Goal: Task Accomplishment & Management: Manage account settings

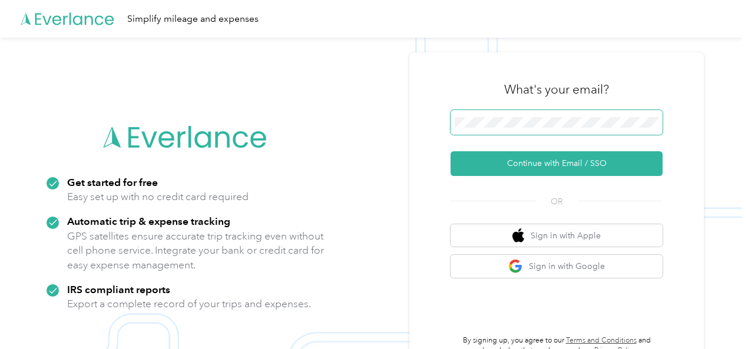
click at [476, 115] on span at bounding box center [556, 122] width 212 height 25
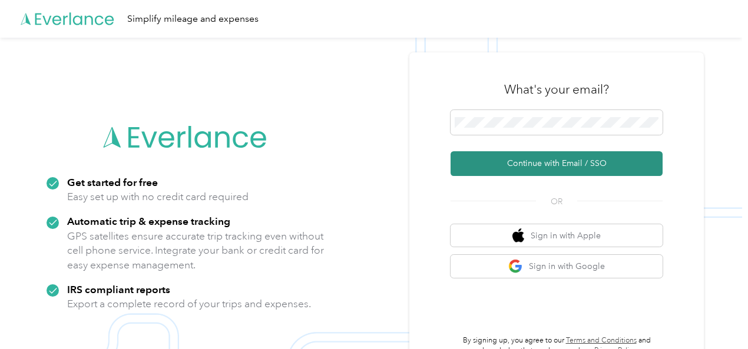
click at [532, 162] on button "Continue with Email / SSO" at bounding box center [556, 163] width 212 height 25
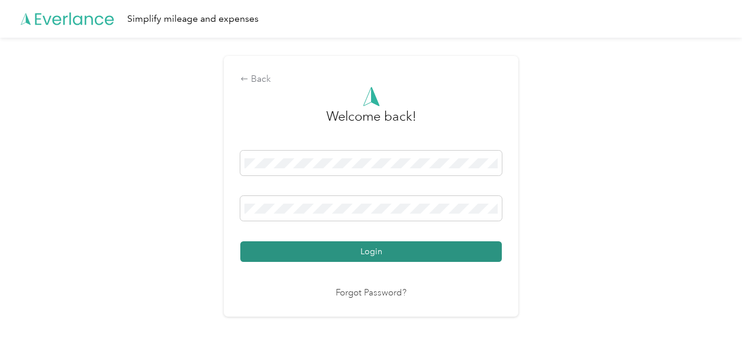
click at [376, 251] on button "Login" at bounding box center [370, 251] width 261 height 21
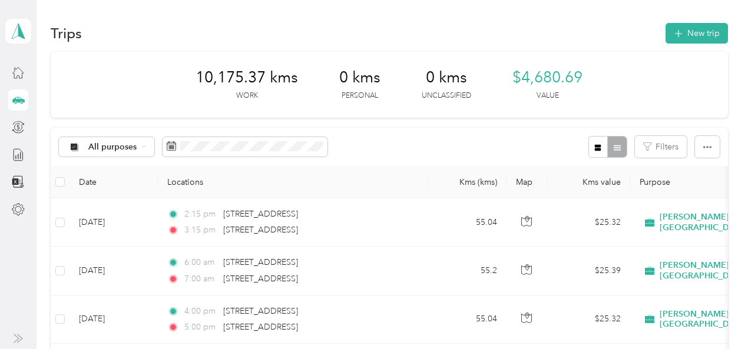
click at [17, 101] on icon at bounding box center [18, 100] width 12 height 6
click at [705, 34] on button "New trip" at bounding box center [696, 33] width 62 height 21
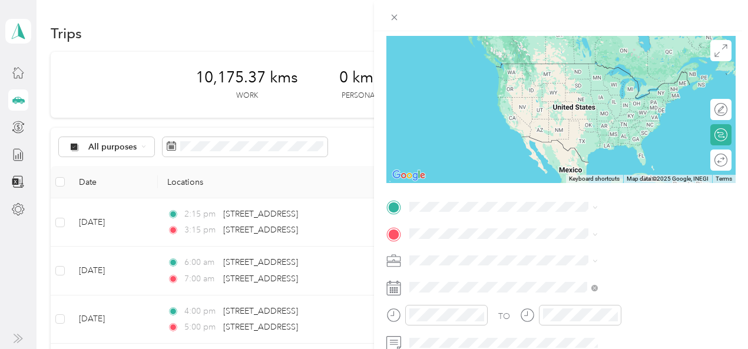
scroll to position [159, 0]
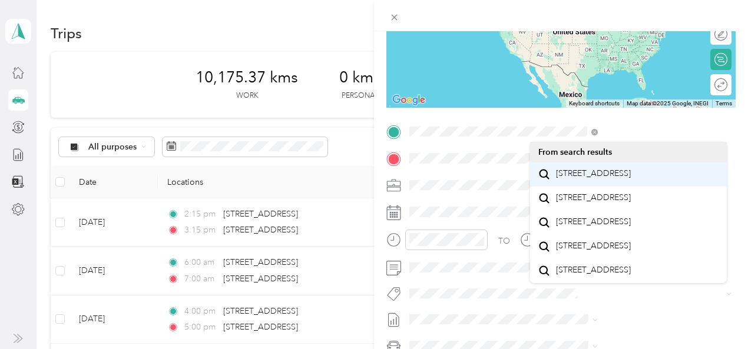
click at [571, 178] on span "[STREET_ADDRESS]" at bounding box center [593, 173] width 75 height 11
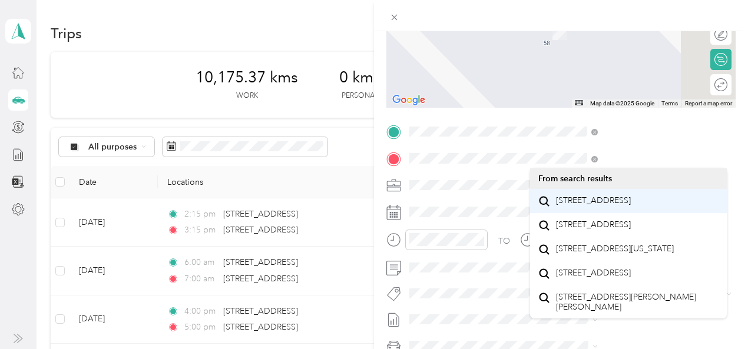
click at [579, 206] on span "[STREET_ADDRESS]" at bounding box center [593, 200] width 75 height 11
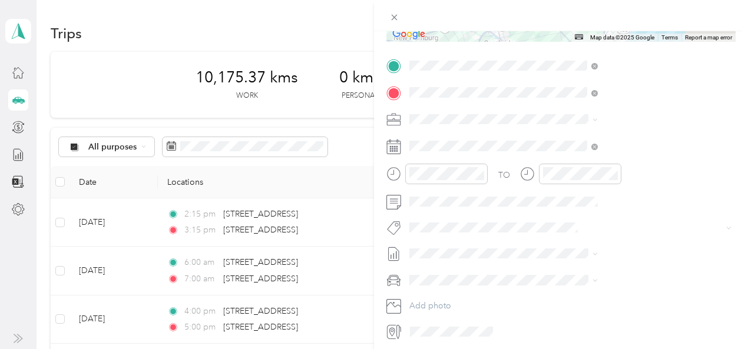
scroll to position [225, 0]
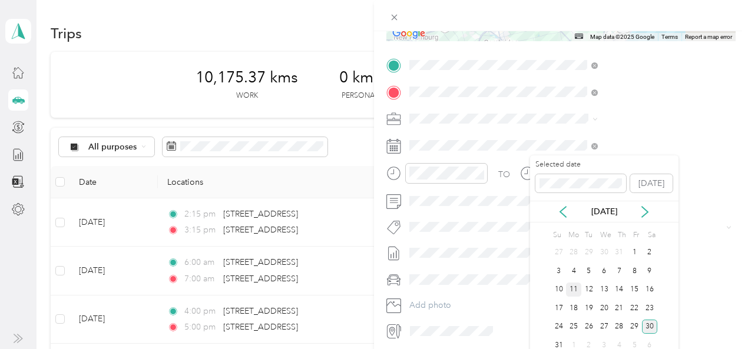
click at [573, 291] on div "11" at bounding box center [573, 290] width 15 height 15
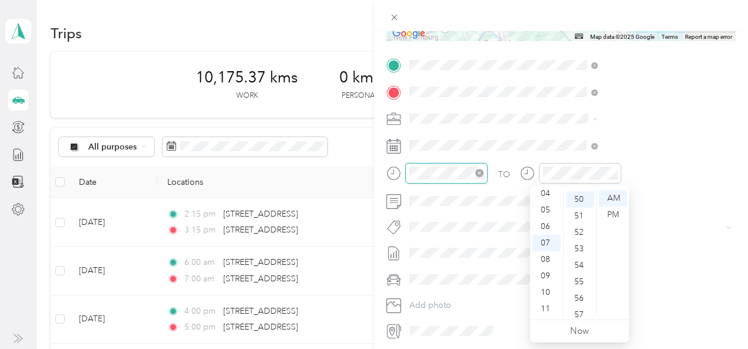
scroll to position [824, 0]
click at [543, 228] on div "06" at bounding box center [546, 226] width 28 height 16
click at [544, 226] on div "06" at bounding box center [546, 226] width 28 height 16
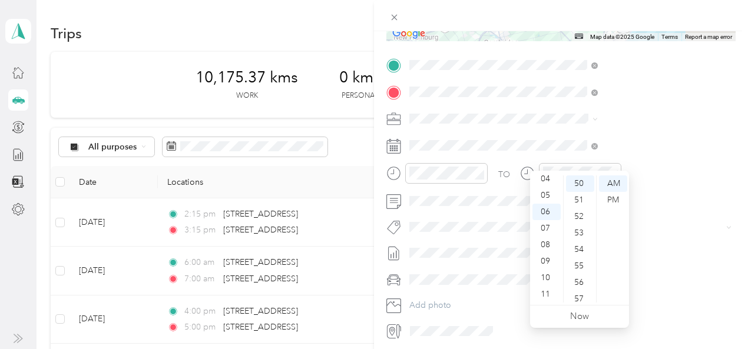
scroll to position [268, 0]
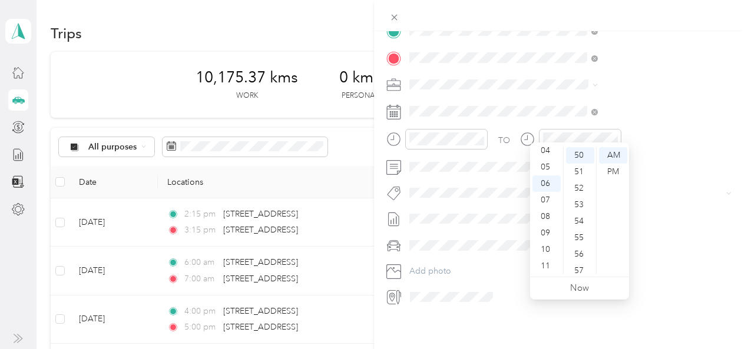
click at [401, 215] on icon at bounding box center [393, 219] width 15 height 15
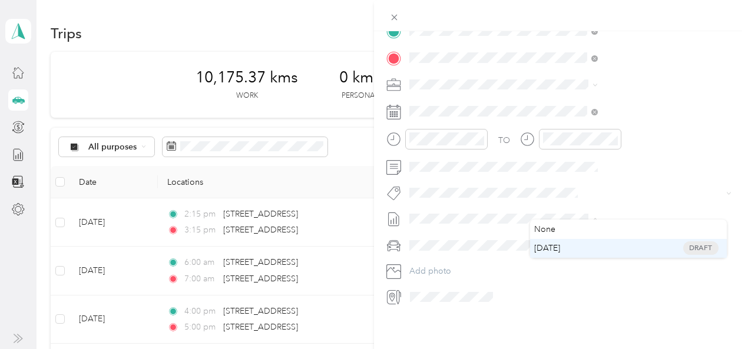
click at [559, 248] on span "[DATE]" at bounding box center [547, 248] width 26 height 12
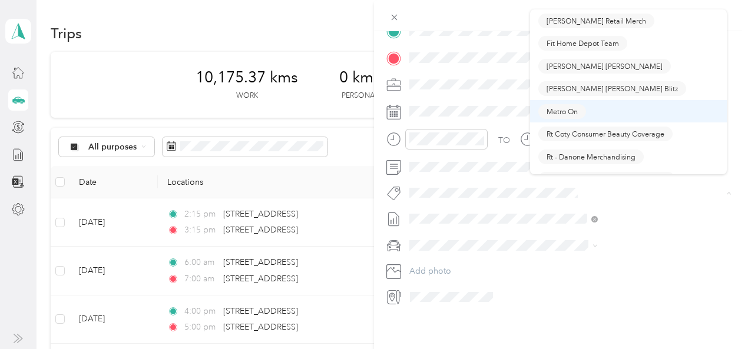
click at [558, 111] on span "Metro On" at bounding box center [561, 111] width 31 height 11
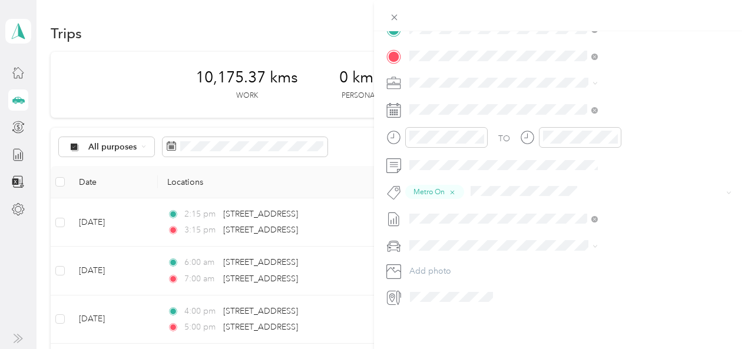
scroll to position [0, 0]
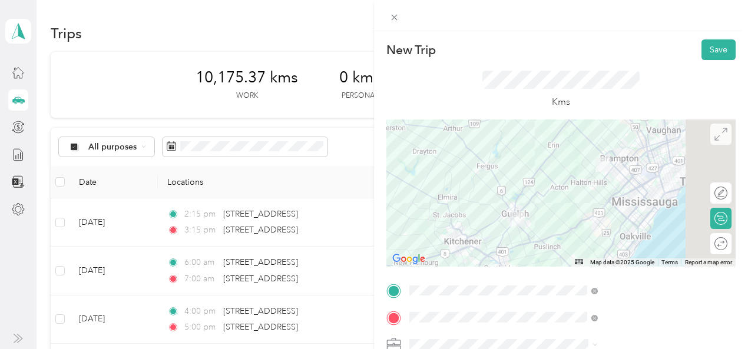
click at [714, 135] on icon at bounding box center [720, 134] width 13 height 13
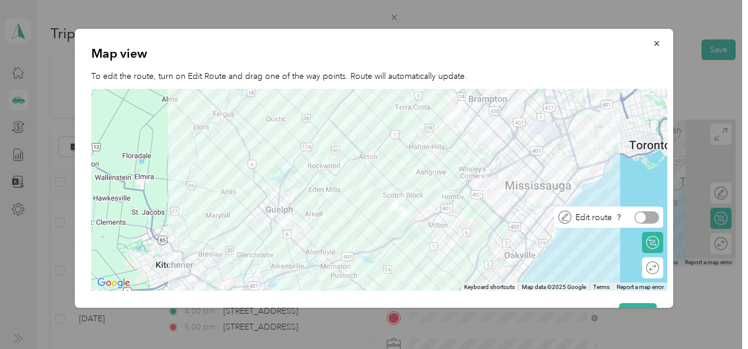
click at [654, 218] on div at bounding box center [646, 217] width 25 height 12
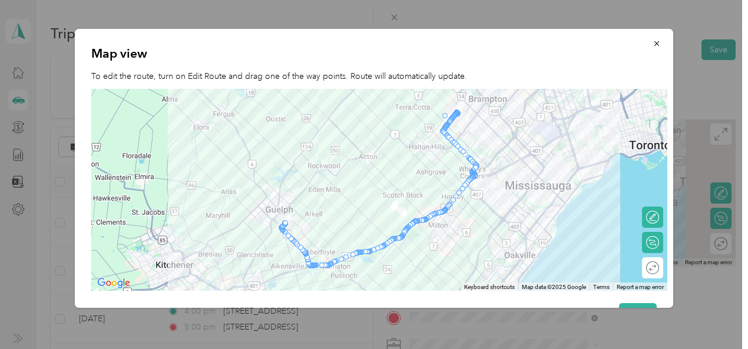
drag, startPoint x: 452, startPoint y: 120, endPoint x: 447, endPoint y: 115, distance: 6.7
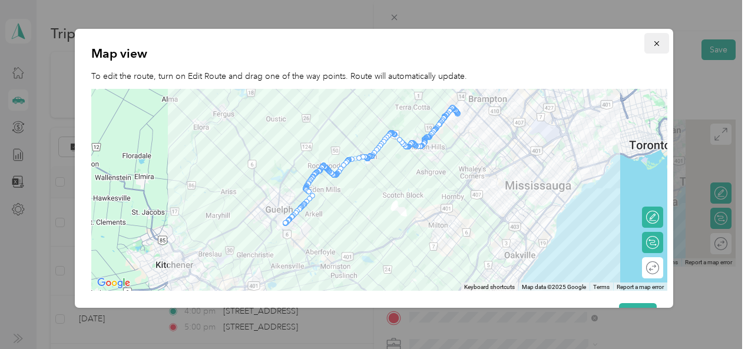
click at [652, 44] on icon "button" at bounding box center [656, 43] width 8 height 8
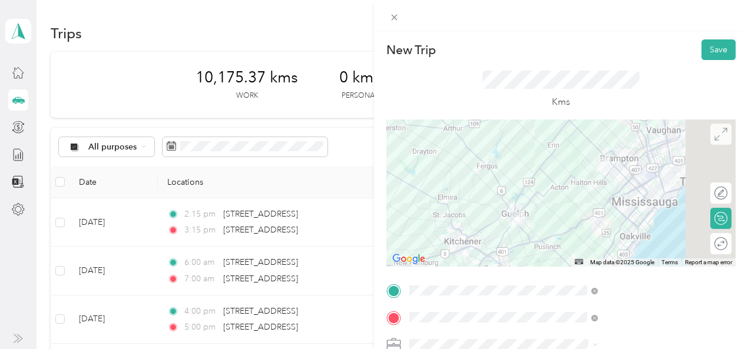
click at [714, 134] on icon at bounding box center [720, 134] width 13 height 13
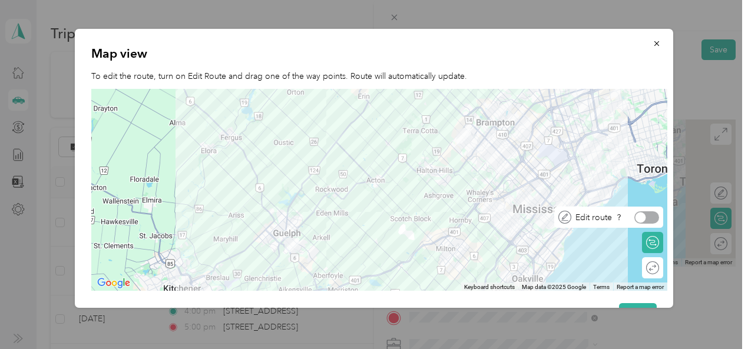
click at [650, 217] on div at bounding box center [646, 217] width 25 height 12
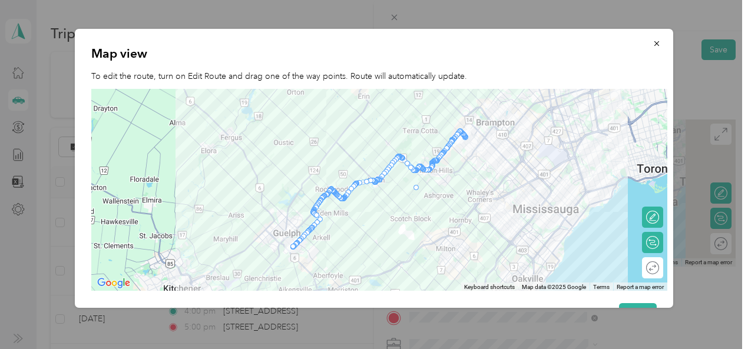
drag, startPoint x: 412, startPoint y: 170, endPoint x: 419, endPoint y: 193, distance: 23.9
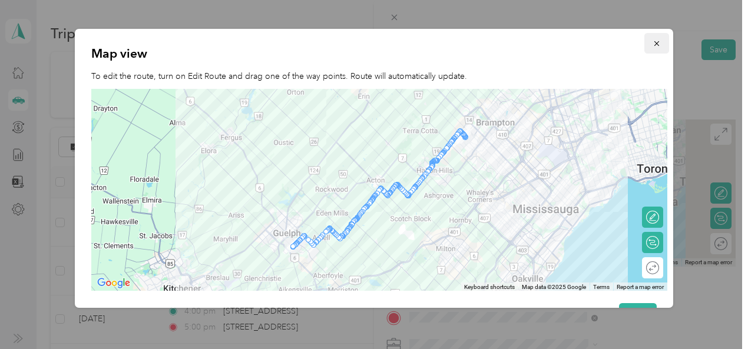
click at [654, 44] on icon "button" at bounding box center [656, 43] width 5 height 5
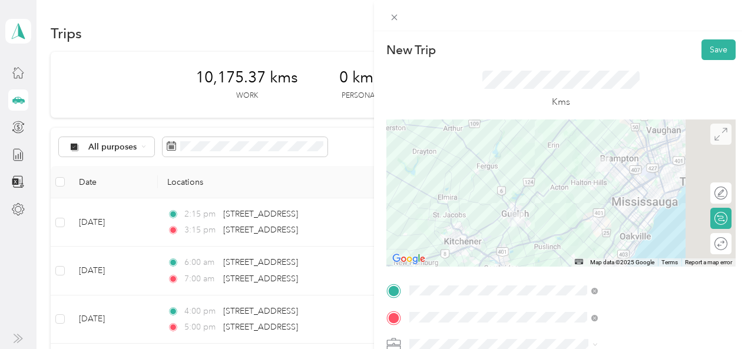
click at [714, 136] on icon at bounding box center [720, 134] width 13 height 13
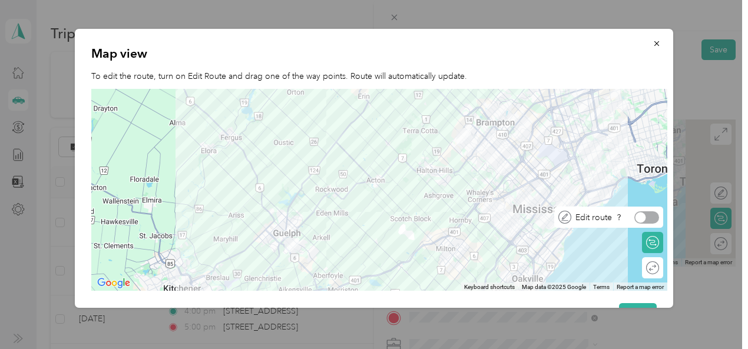
click at [652, 225] on div "Edit route" at bounding box center [608, 217] width 109 height 21
click at [651, 213] on div at bounding box center [646, 217] width 25 height 12
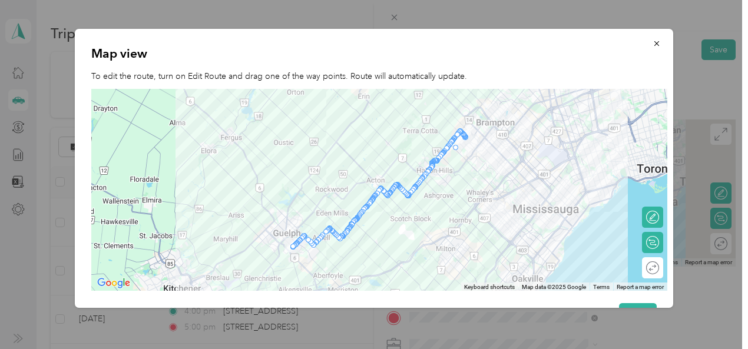
drag, startPoint x: 459, startPoint y: 136, endPoint x: 459, endPoint y: 148, distance: 11.8
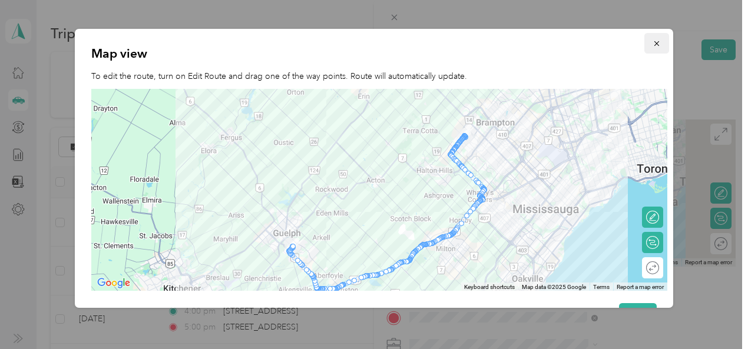
click at [652, 46] on icon "button" at bounding box center [656, 43] width 8 height 8
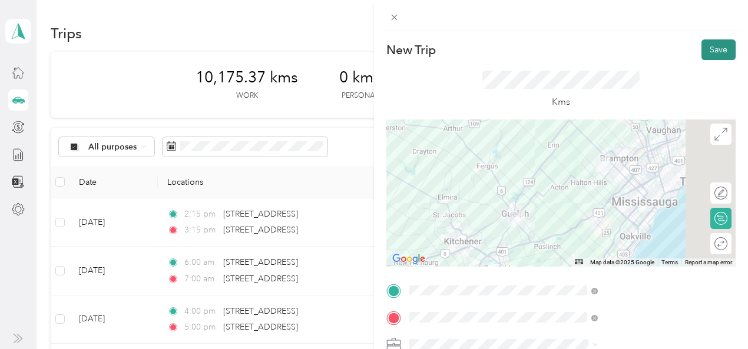
click at [719, 41] on button "Save" at bounding box center [718, 49] width 34 height 21
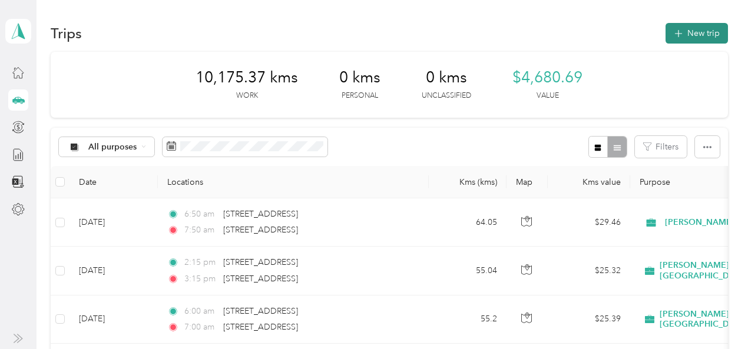
click at [699, 36] on button "New trip" at bounding box center [696, 33] width 62 height 21
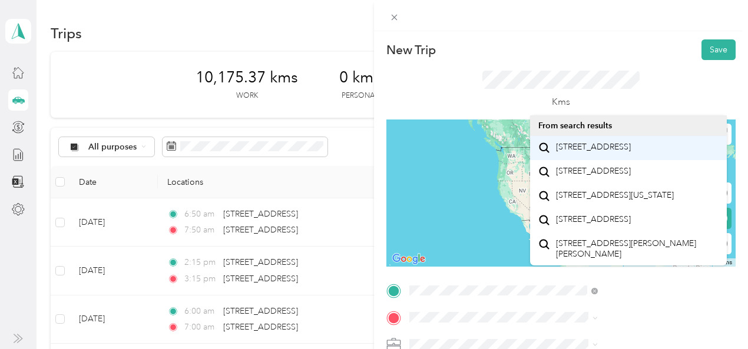
click at [598, 147] on span "[STREET_ADDRESS]" at bounding box center [593, 147] width 75 height 11
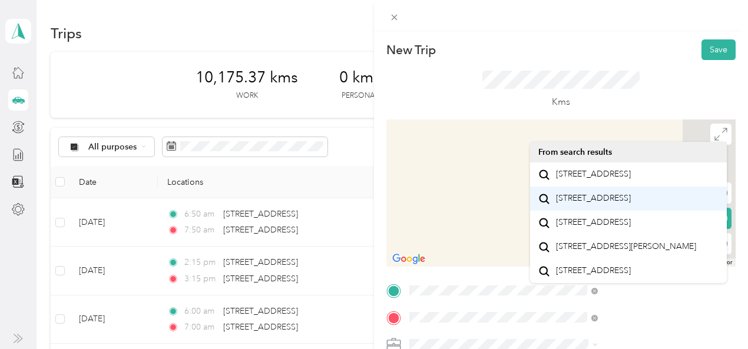
click at [578, 204] on span "[STREET_ADDRESS]" at bounding box center [593, 198] width 75 height 11
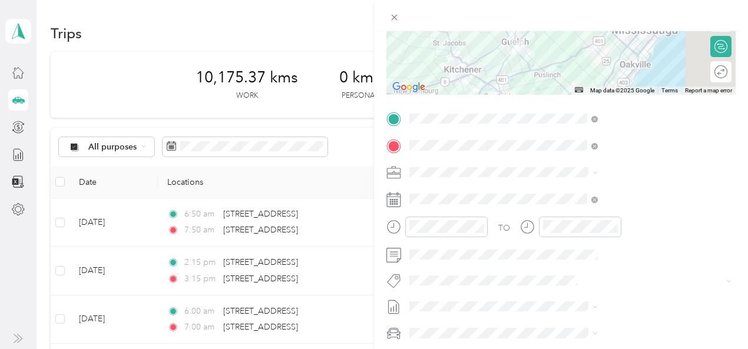
scroll to position [179, 0]
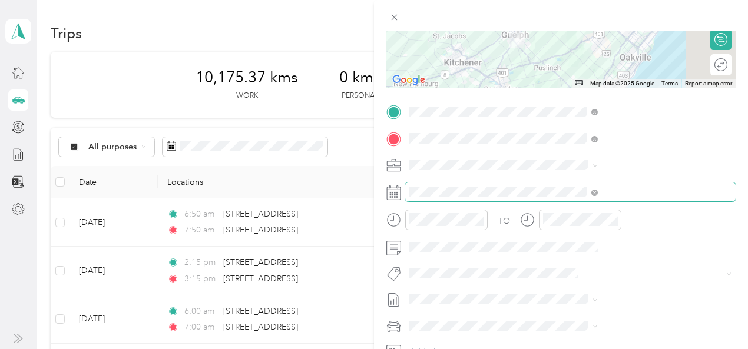
click at [551, 186] on span at bounding box center [570, 191] width 330 height 19
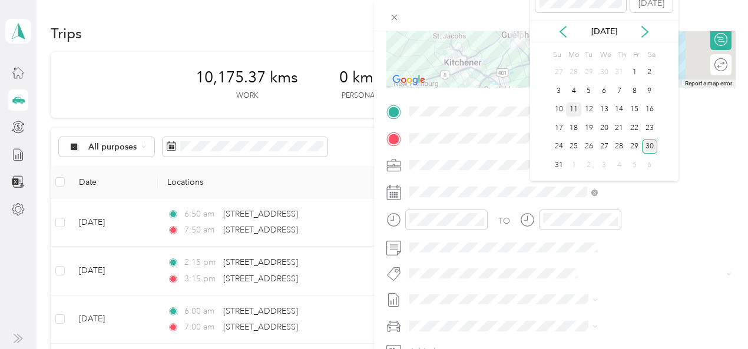
click at [576, 110] on div "11" at bounding box center [573, 109] width 15 height 15
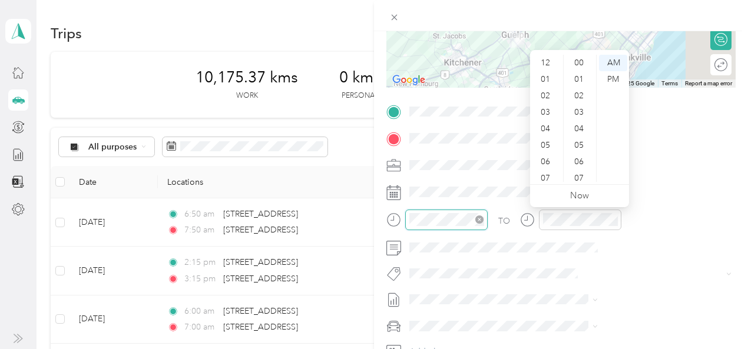
scroll to position [71, 0]
click at [544, 57] on div "04" at bounding box center [546, 58] width 28 height 16
click at [579, 112] on div "15" at bounding box center [580, 116] width 28 height 16
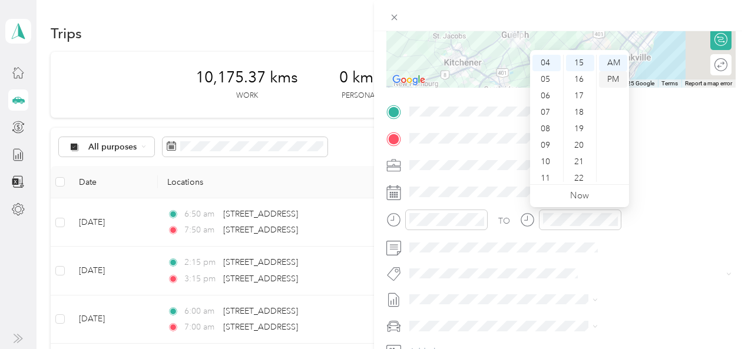
click at [614, 82] on div "PM" at bounding box center [613, 79] width 28 height 16
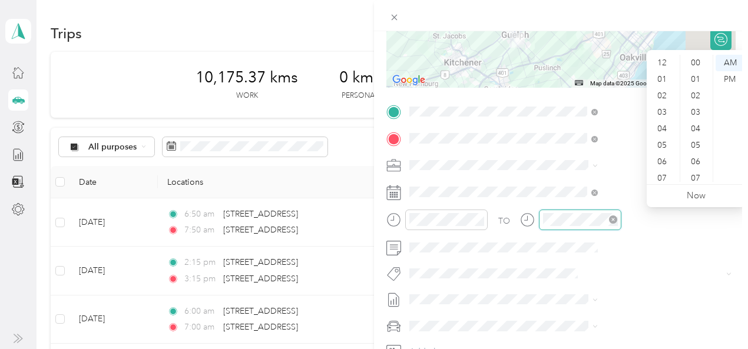
scroll to position [71, 0]
click at [661, 74] on div "05" at bounding box center [663, 75] width 28 height 16
click at [695, 166] on div "26" at bounding box center [696, 162] width 28 height 16
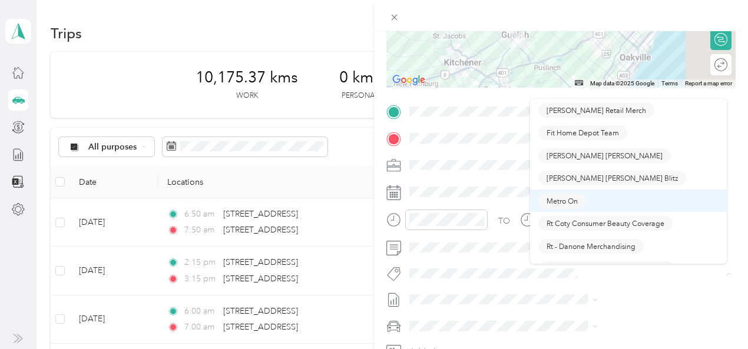
click at [559, 202] on span "Metro On" at bounding box center [561, 200] width 31 height 11
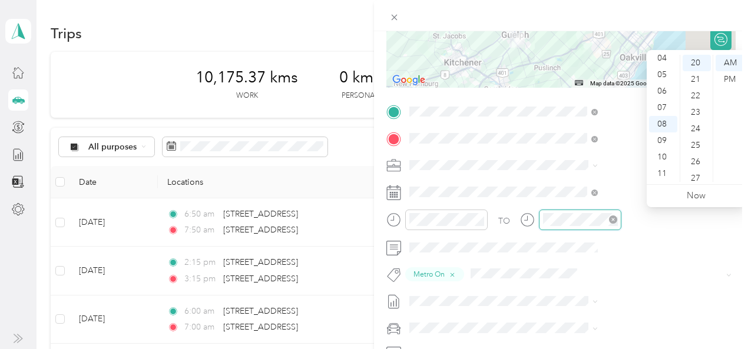
scroll to position [330, 0]
click at [732, 79] on div "PM" at bounding box center [729, 79] width 28 height 16
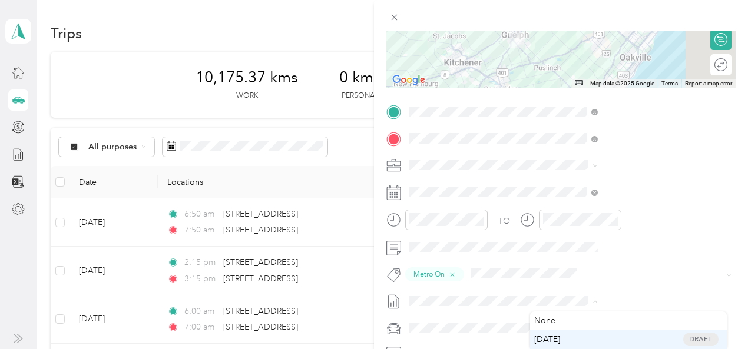
click at [557, 340] on span "[DATE]" at bounding box center [547, 339] width 26 height 12
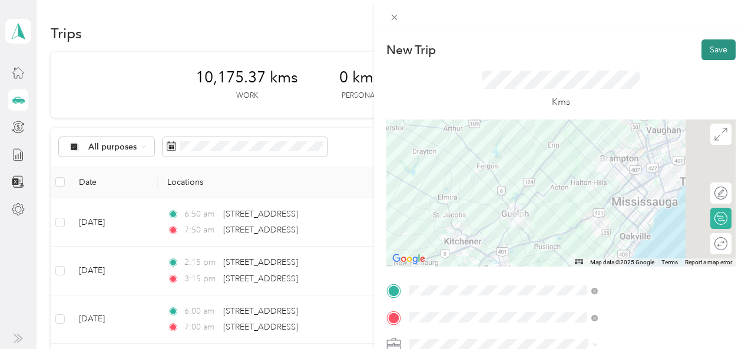
click at [709, 48] on button "Save" at bounding box center [718, 49] width 34 height 21
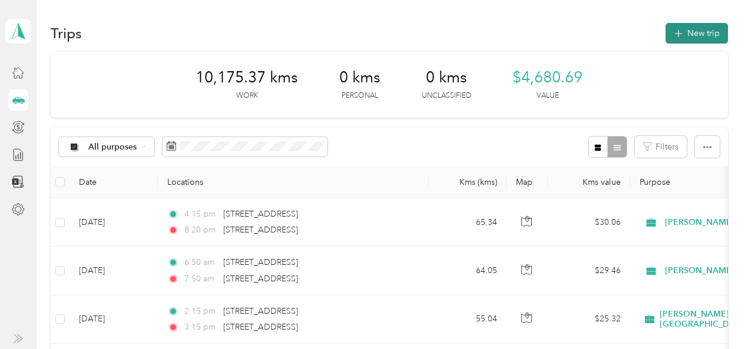
click at [706, 30] on button "New trip" at bounding box center [696, 33] width 62 height 21
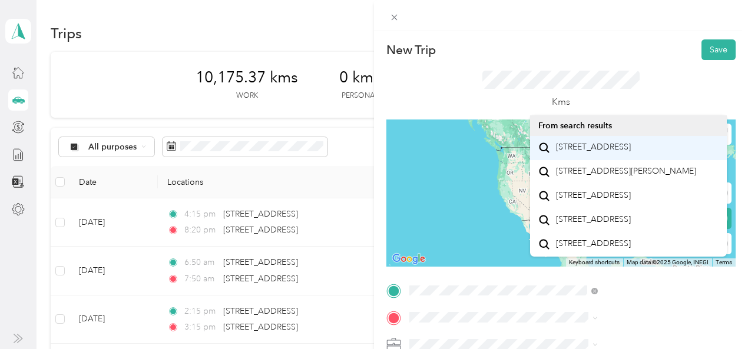
click at [583, 143] on span "[STREET_ADDRESS]" at bounding box center [593, 147] width 75 height 11
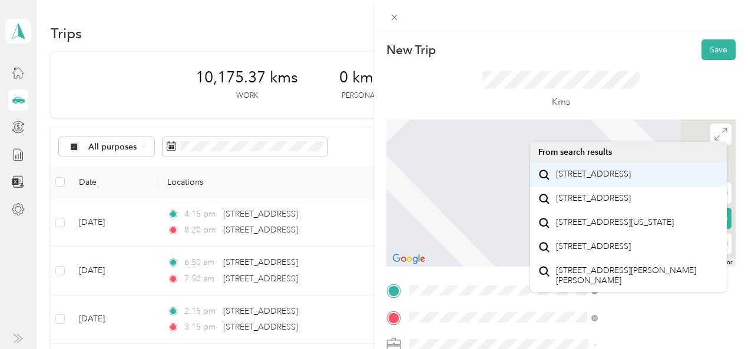
click at [585, 180] on span "[STREET_ADDRESS]" at bounding box center [593, 174] width 75 height 11
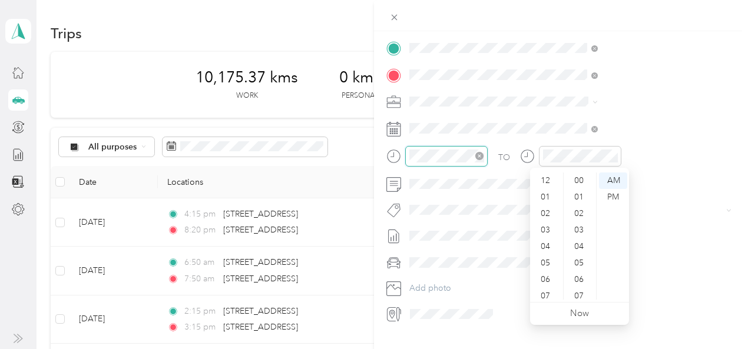
scroll to position [71, 0]
click at [550, 208] on div "06" at bounding box center [546, 209] width 28 height 16
click at [577, 238] on div "50" at bounding box center [580, 241] width 28 height 16
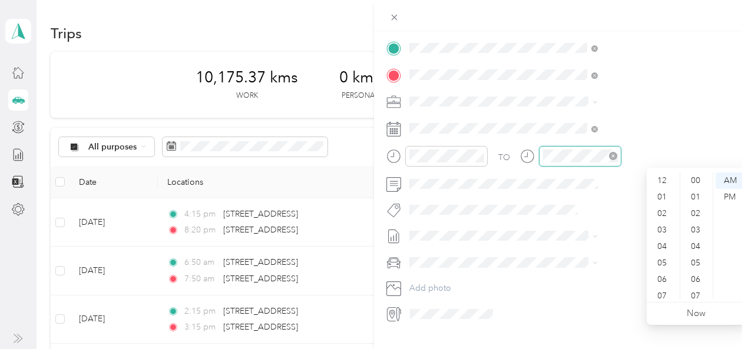
scroll to position [71, 0]
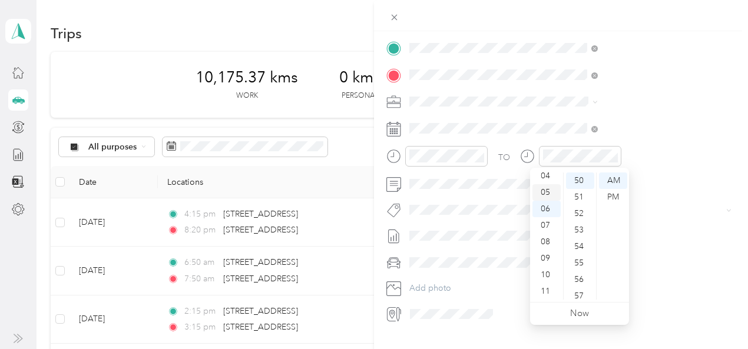
click at [548, 191] on div "05" at bounding box center [546, 192] width 28 height 16
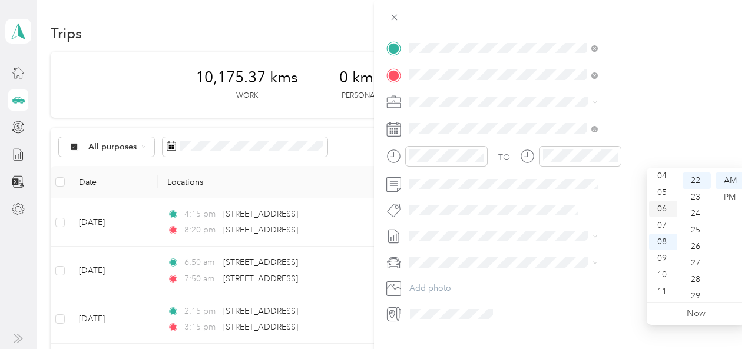
click at [664, 209] on div "06" at bounding box center [663, 209] width 28 height 16
click at [697, 243] on div "50" at bounding box center [696, 241] width 28 height 16
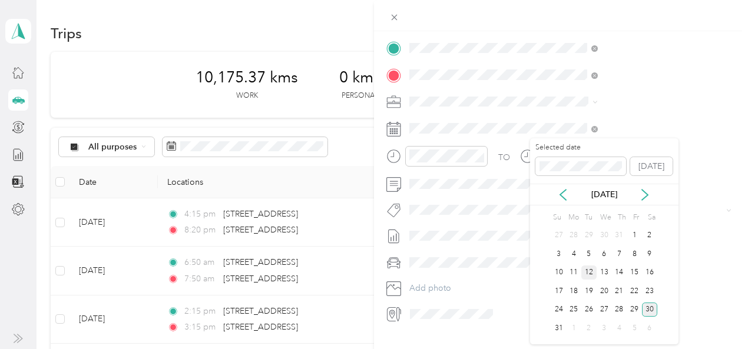
click at [591, 273] on div "12" at bounding box center [588, 273] width 15 height 15
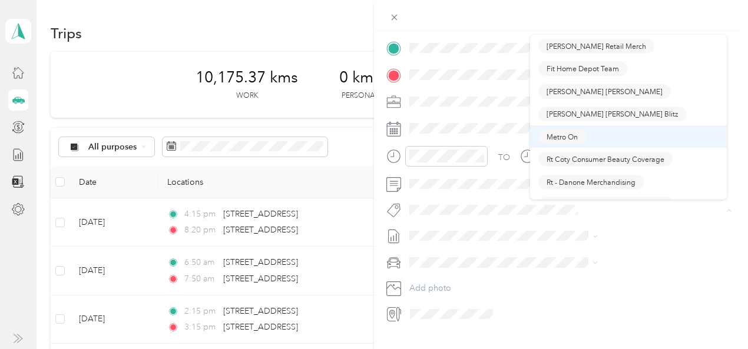
click at [562, 134] on span "Metro On" at bounding box center [561, 136] width 31 height 11
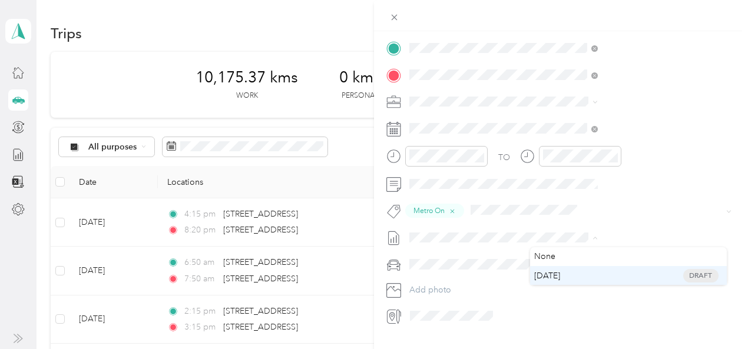
click at [559, 279] on span "[DATE]" at bounding box center [547, 276] width 26 height 12
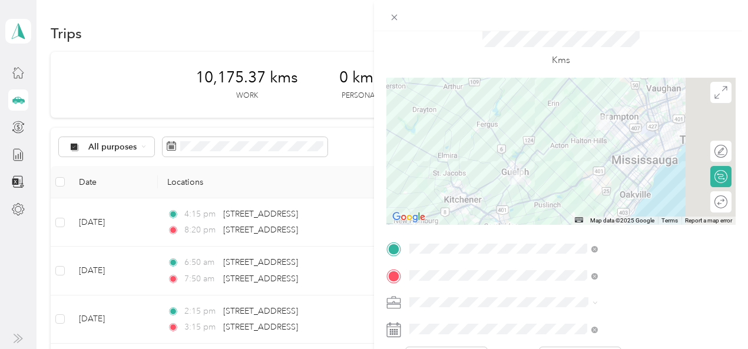
scroll to position [0, 0]
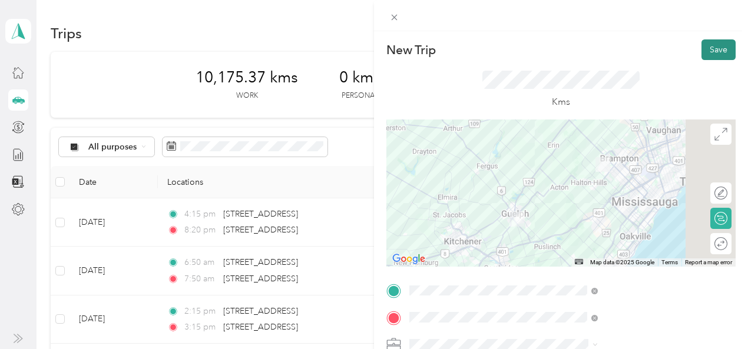
click at [704, 49] on button "Save" at bounding box center [718, 49] width 34 height 21
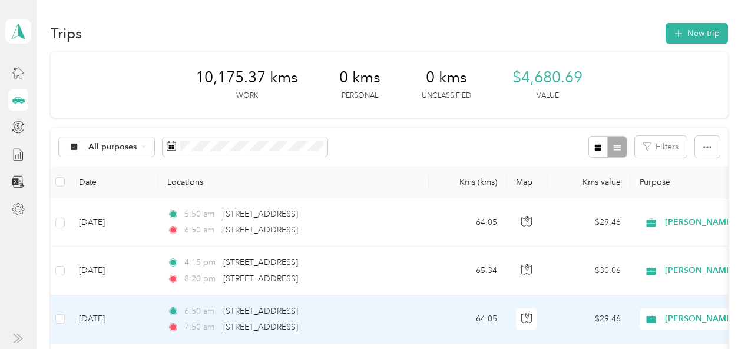
click at [194, 329] on span "7:50 am" at bounding box center [201, 327] width 34 height 13
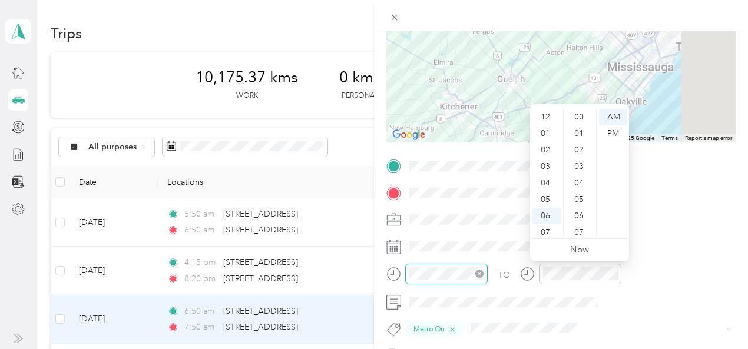
scroll to position [71, 0]
click at [546, 125] on div "05" at bounding box center [546, 129] width 28 height 16
click at [546, 126] on div "05" at bounding box center [546, 129] width 28 height 16
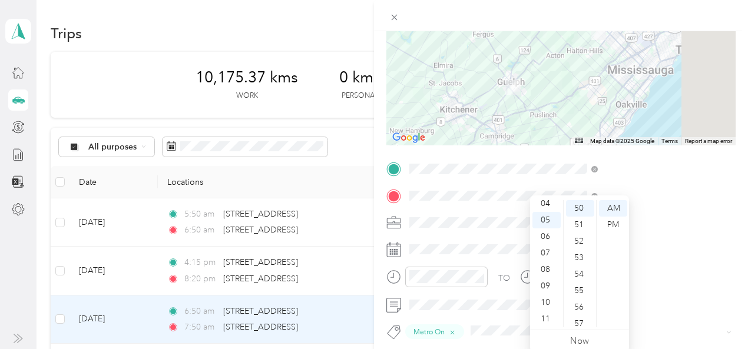
scroll to position [0, 0]
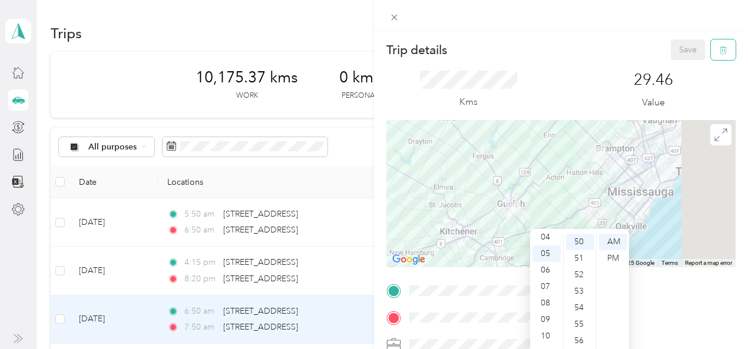
click at [719, 53] on icon "button" at bounding box center [723, 50] width 8 height 8
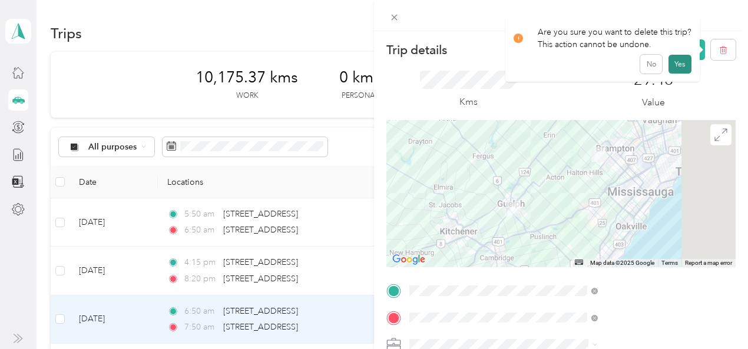
click at [672, 61] on button "Yes" at bounding box center [679, 64] width 23 height 19
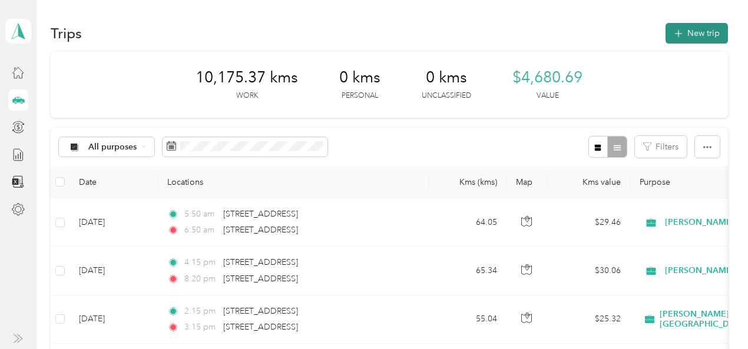
click at [695, 34] on button "New trip" at bounding box center [696, 33] width 62 height 21
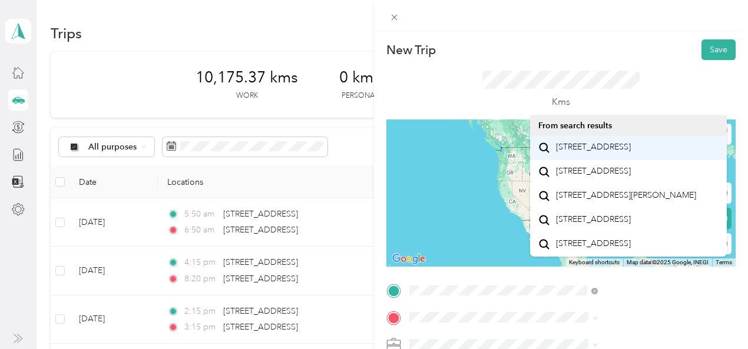
click at [579, 151] on span "[STREET_ADDRESS]" at bounding box center [593, 147] width 75 height 11
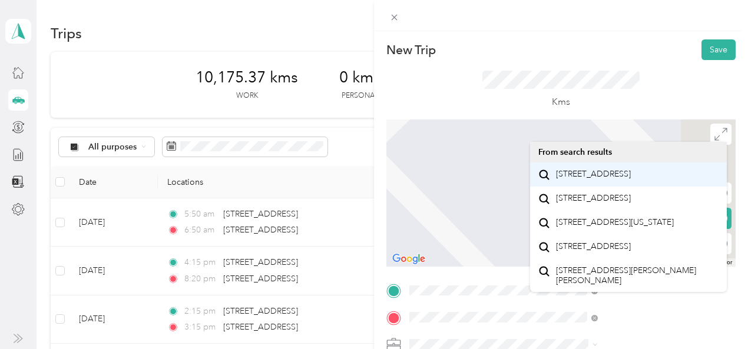
click at [590, 180] on span "[STREET_ADDRESS]" at bounding box center [593, 174] width 75 height 11
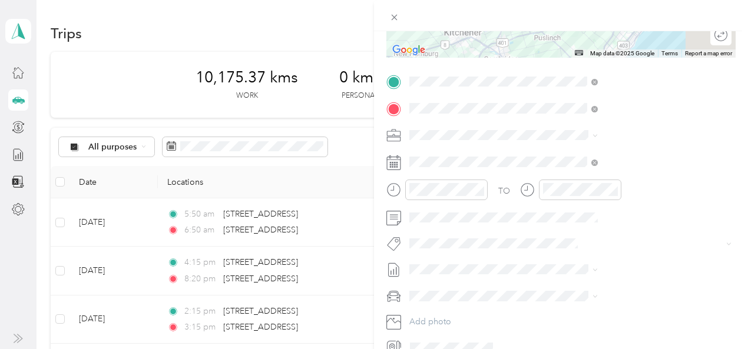
scroll to position [218, 0]
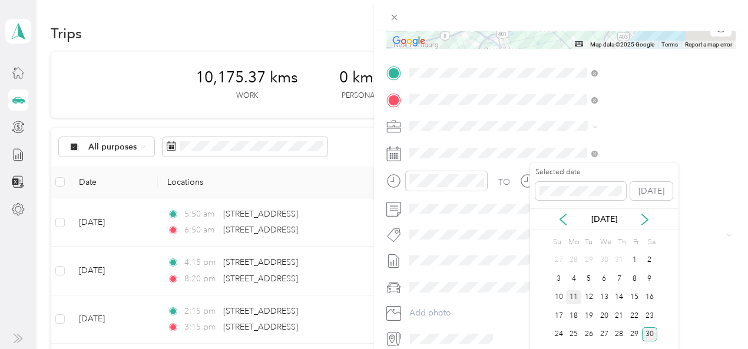
click at [572, 293] on div "11" at bounding box center [573, 297] width 15 height 15
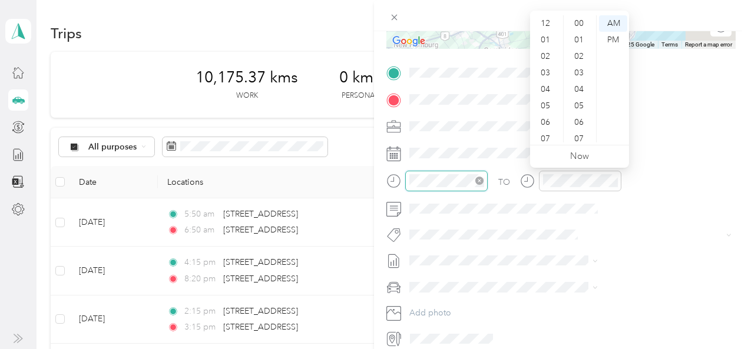
scroll to position [71, 0]
click at [543, 35] on div "05" at bounding box center [546, 35] width 28 height 16
click at [580, 84] on div "50" at bounding box center [580, 86] width 28 height 16
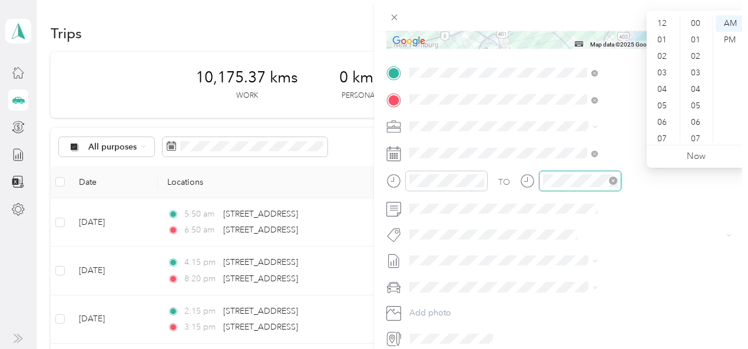
scroll to position [71, 0]
click at [664, 52] on div "06" at bounding box center [663, 52] width 28 height 16
click at [695, 122] on div "55" at bounding box center [696, 121] width 28 height 16
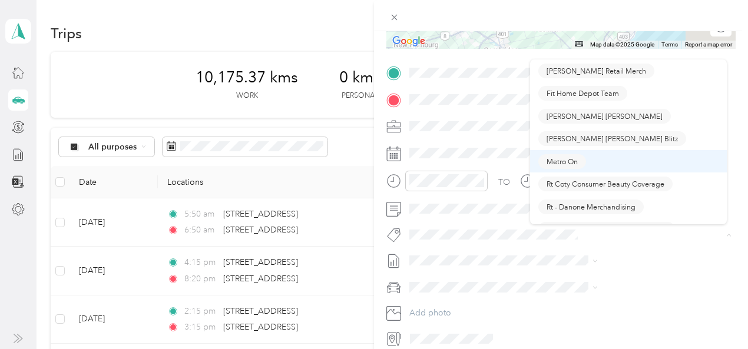
click at [562, 156] on span "Metro On" at bounding box center [561, 161] width 31 height 11
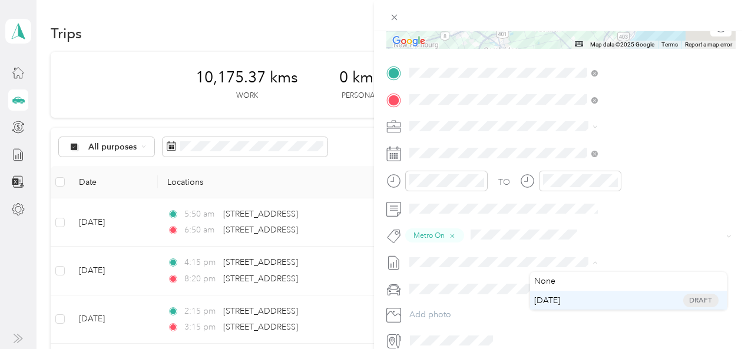
click at [559, 301] on span "[DATE]" at bounding box center [547, 300] width 26 height 12
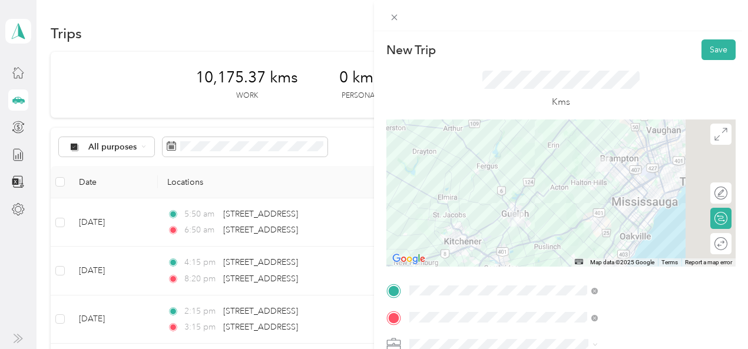
scroll to position [0, 0]
click at [709, 47] on button "Save" at bounding box center [718, 49] width 34 height 21
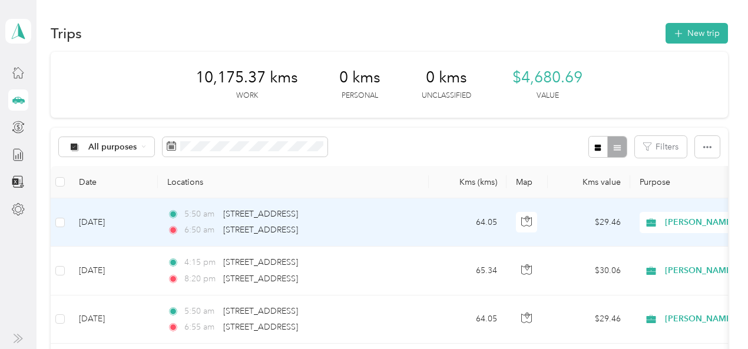
click at [115, 228] on td "[DATE]" at bounding box center [113, 222] width 88 height 48
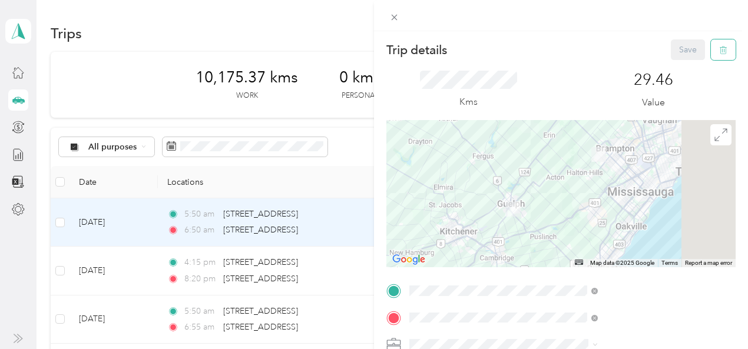
click at [724, 50] on icon "button" at bounding box center [724, 50] width 0 height 3
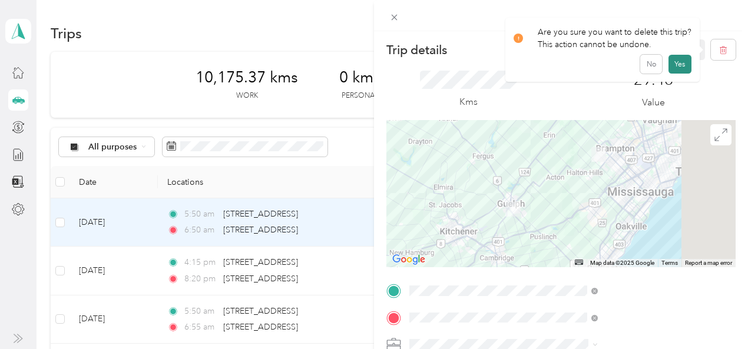
click at [675, 65] on button "Yes" at bounding box center [679, 64] width 23 height 19
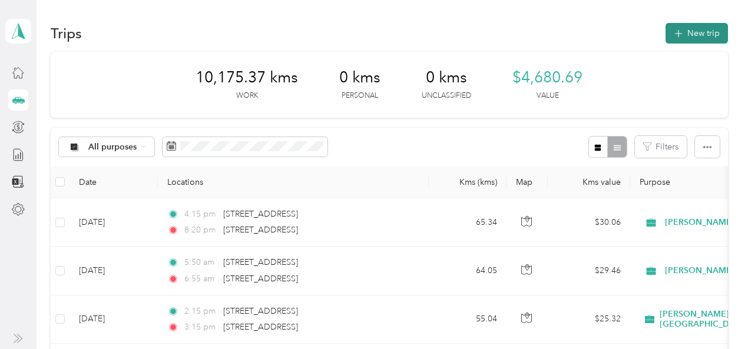
click at [690, 34] on button "New trip" at bounding box center [696, 33] width 62 height 21
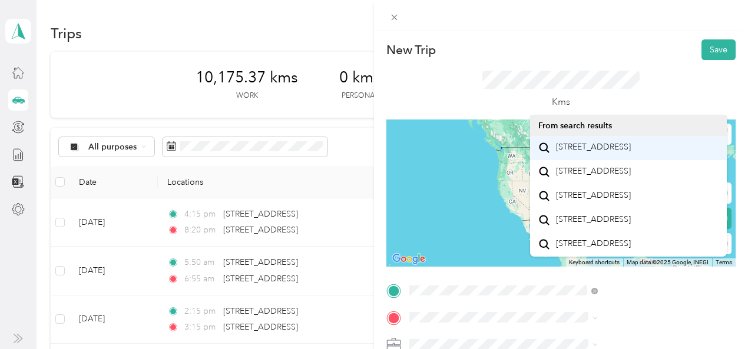
click at [596, 144] on span "[STREET_ADDRESS]" at bounding box center [593, 147] width 75 height 11
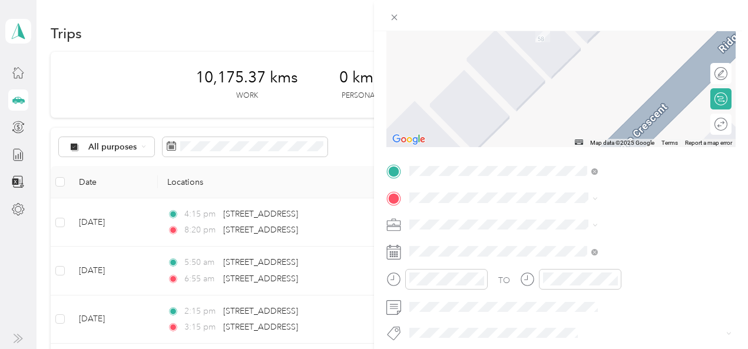
scroll to position [167, 0]
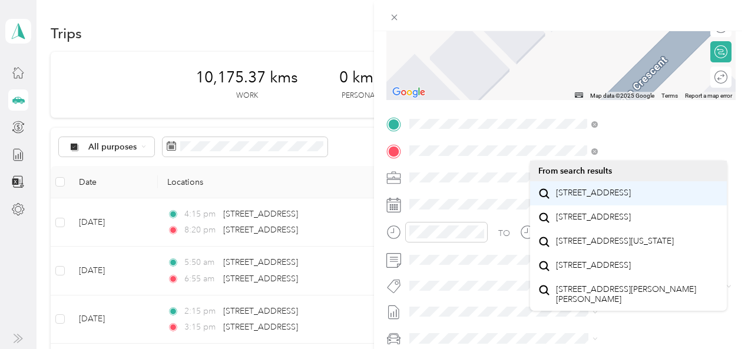
click at [588, 197] on span "[STREET_ADDRESS]" at bounding box center [593, 193] width 75 height 11
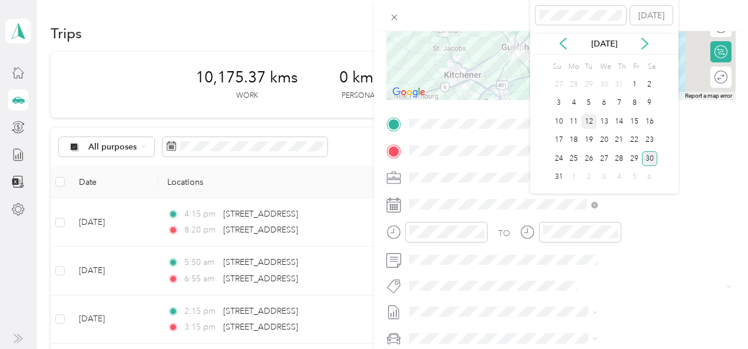
click at [585, 119] on div "12" at bounding box center [588, 121] width 15 height 15
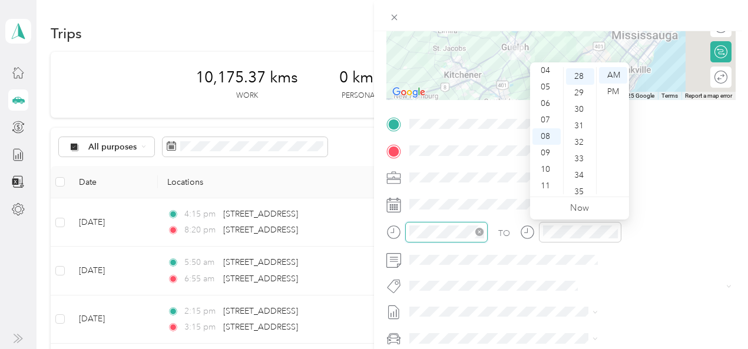
scroll to position [462, 0]
click at [545, 88] on div "05" at bounding box center [546, 87] width 28 height 16
click at [578, 131] on div "50" at bounding box center [580, 134] width 28 height 16
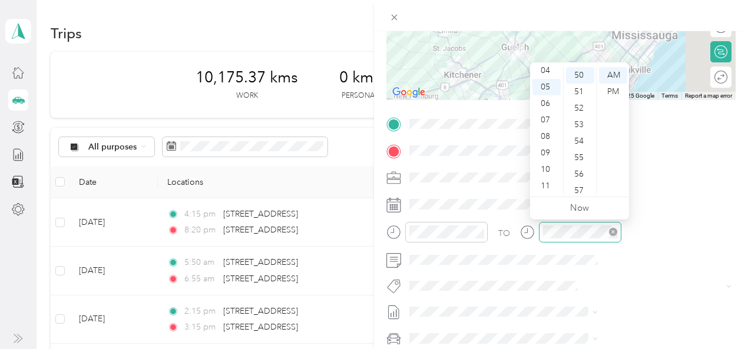
click at [621, 231] on div at bounding box center [580, 232] width 82 height 21
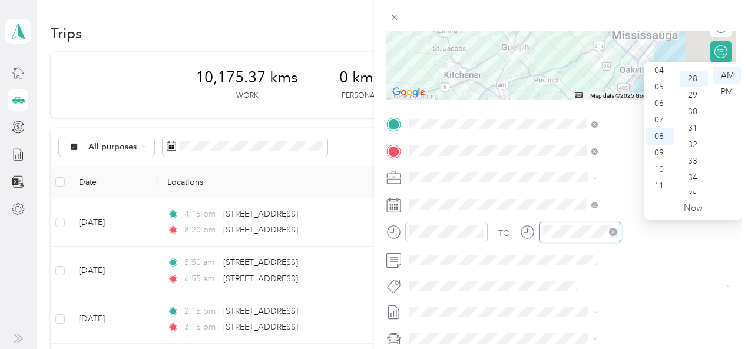
scroll to position [462, 0]
click at [659, 105] on div "06" at bounding box center [660, 103] width 28 height 16
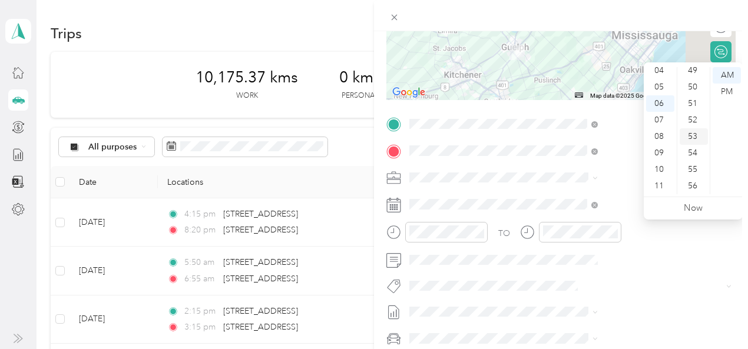
scroll to position [837, 0]
click at [692, 147] on div "55" at bounding box center [693, 145] width 28 height 16
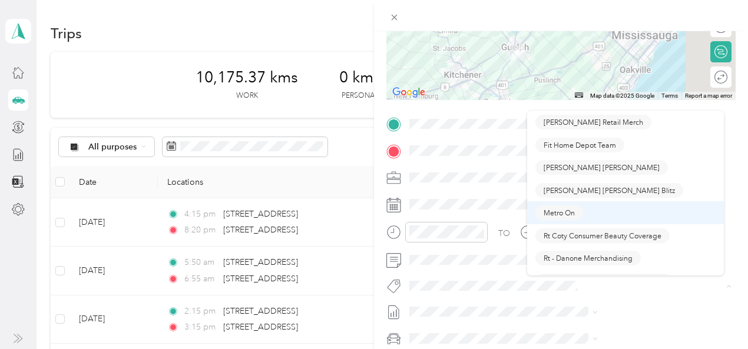
click at [552, 213] on span "Metro On" at bounding box center [558, 213] width 31 height 11
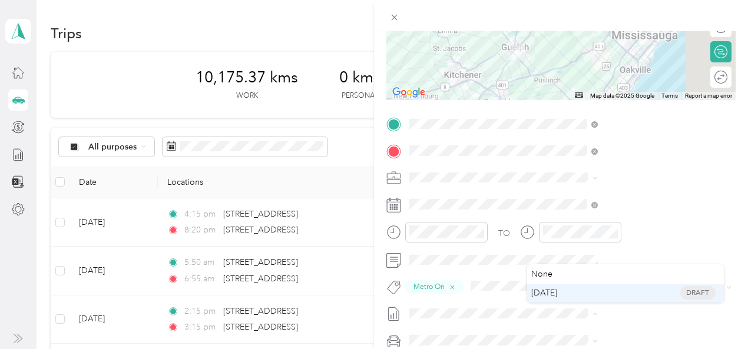
click at [553, 295] on span "[DATE]" at bounding box center [544, 293] width 26 height 12
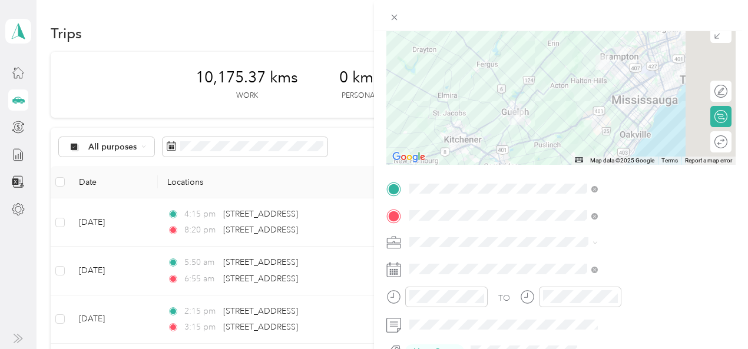
scroll to position [0, 2]
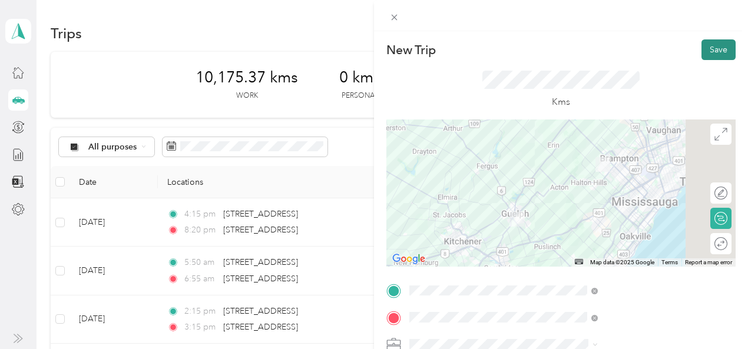
click at [701, 50] on button "Save" at bounding box center [718, 49] width 34 height 21
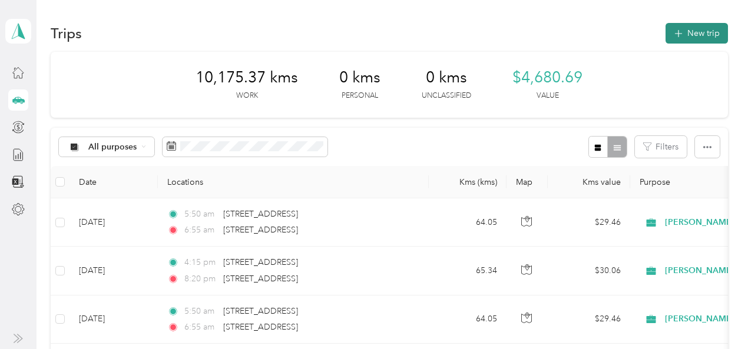
click at [698, 29] on button "New trip" at bounding box center [696, 33] width 62 height 21
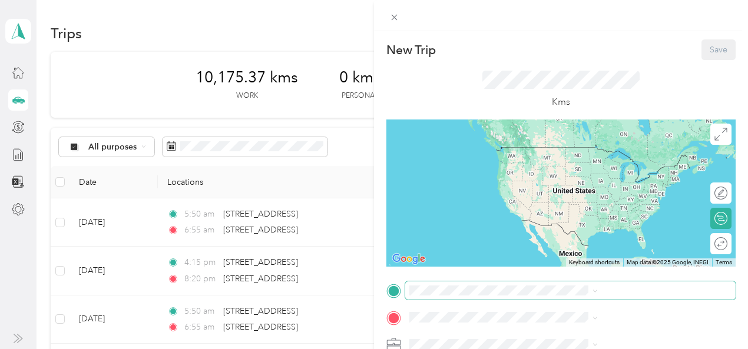
click at [533, 289] on span at bounding box center [570, 290] width 330 height 19
click at [539, 291] on span at bounding box center [570, 290] width 330 height 19
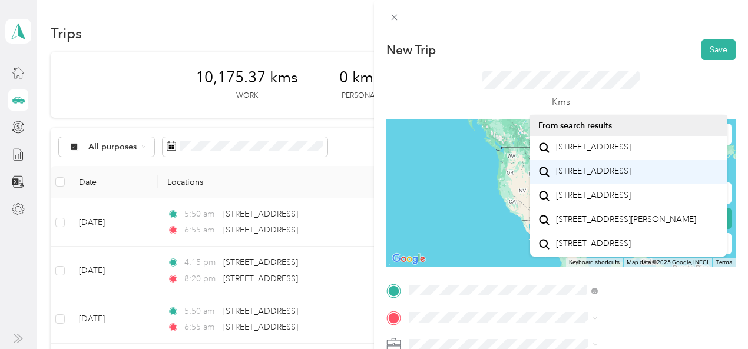
click at [564, 177] on span "[STREET_ADDRESS]" at bounding box center [593, 171] width 75 height 11
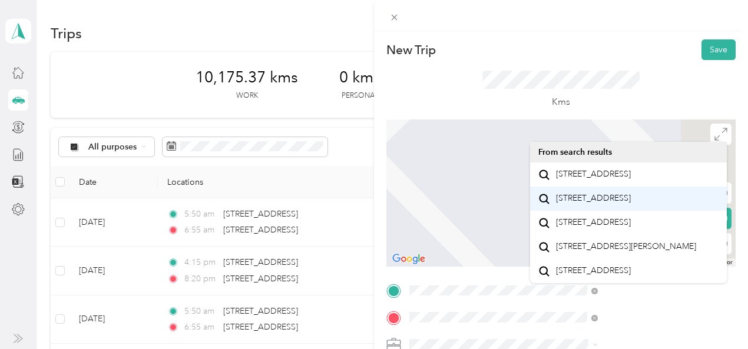
click at [571, 204] on span "[STREET_ADDRESS]" at bounding box center [593, 198] width 75 height 11
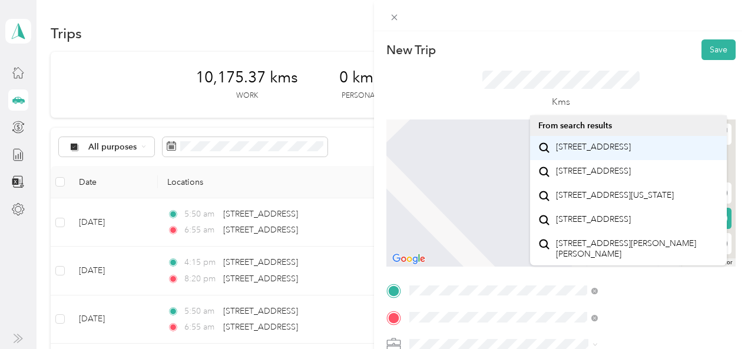
click at [583, 152] on span "[STREET_ADDRESS]" at bounding box center [593, 147] width 75 height 11
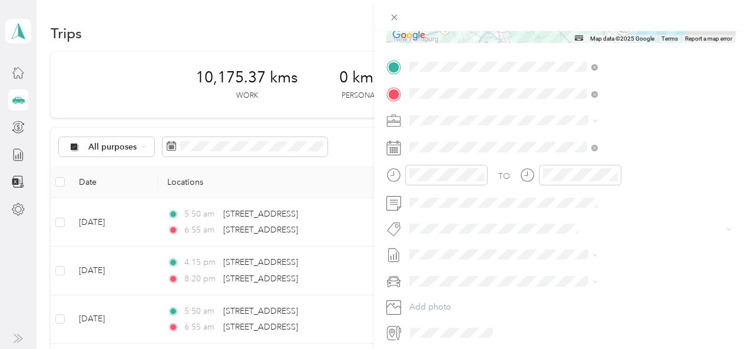
scroll to position [241, 0]
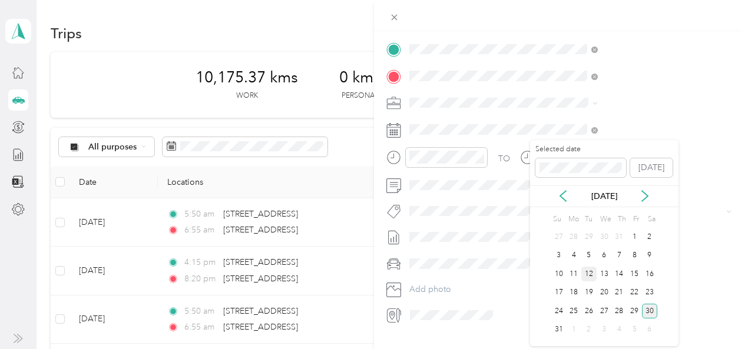
click at [588, 273] on div "12" at bounding box center [588, 274] width 15 height 15
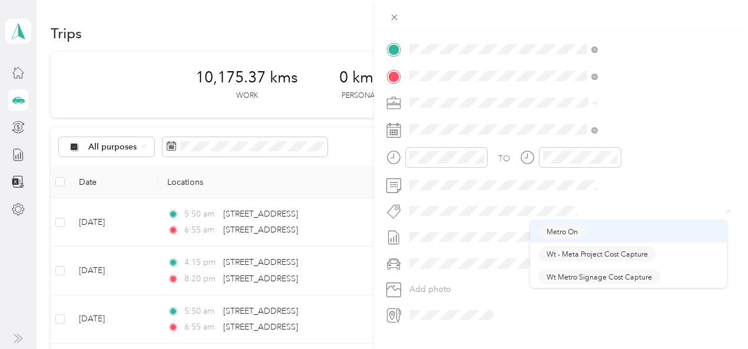
click at [559, 233] on span "Metro On" at bounding box center [561, 231] width 31 height 11
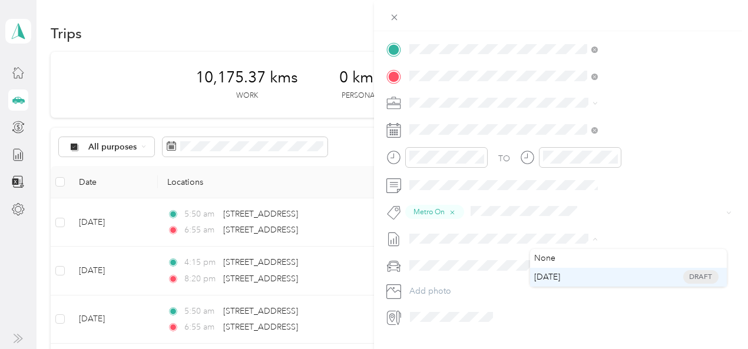
click at [551, 279] on span "[DATE]" at bounding box center [547, 277] width 26 height 12
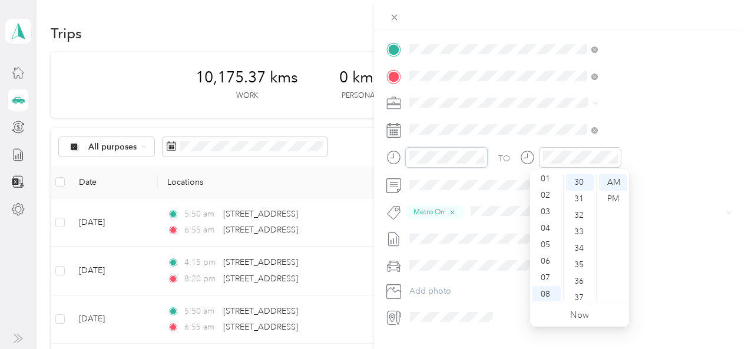
scroll to position [0, 0]
click at [545, 235] on div "03" at bounding box center [546, 232] width 28 height 16
click at [615, 200] on div "PM" at bounding box center [613, 199] width 28 height 16
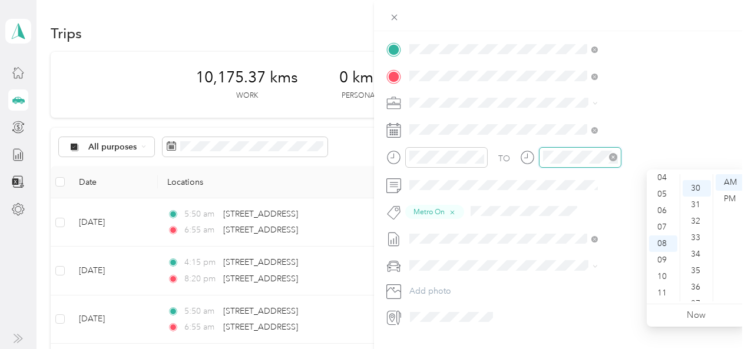
scroll to position [495, 0]
click at [664, 178] on div "04" at bounding box center [663, 178] width 28 height 16
click at [661, 197] on div "05" at bounding box center [663, 199] width 28 height 16
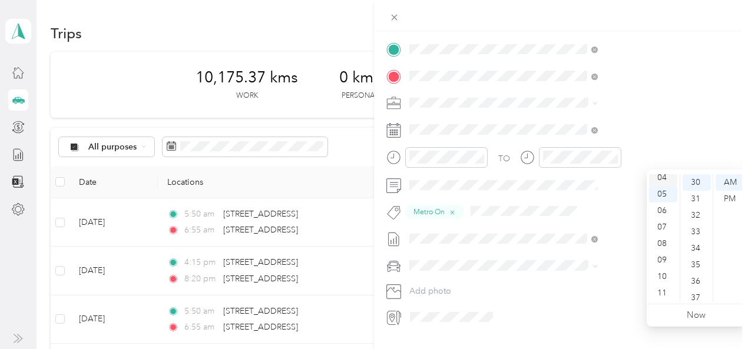
click at [662, 180] on div "04" at bounding box center [663, 178] width 28 height 16
click at [695, 267] on div "35" at bounding box center [696, 265] width 28 height 16
click at [731, 196] on div "PM" at bounding box center [729, 199] width 28 height 16
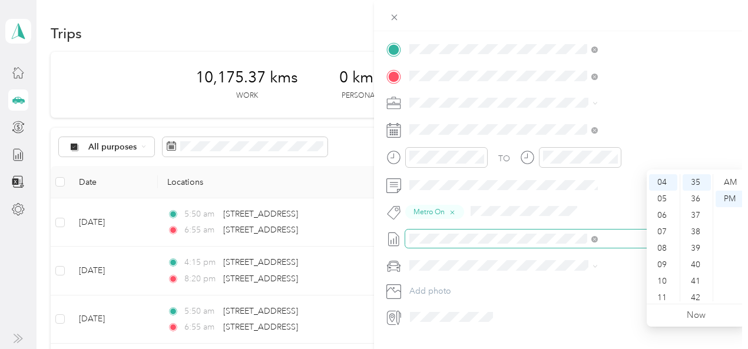
click at [555, 244] on span at bounding box center [570, 239] width 330 height 19
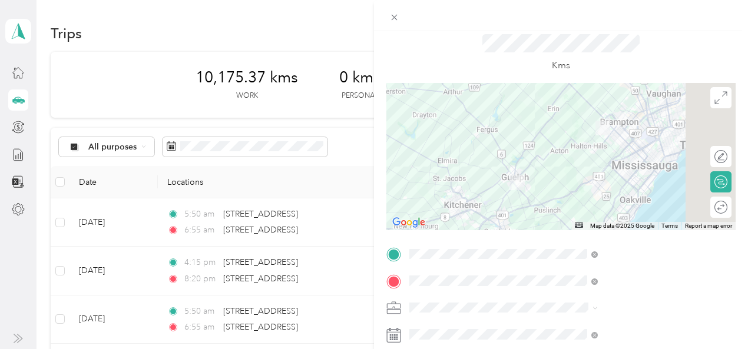
scroll to position [0, 0]
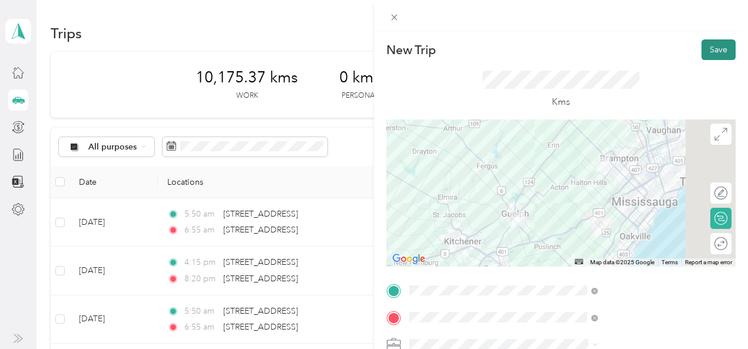
click at [709, 50] on button "Save" at bounding box center [718, 49] width 34 height 21
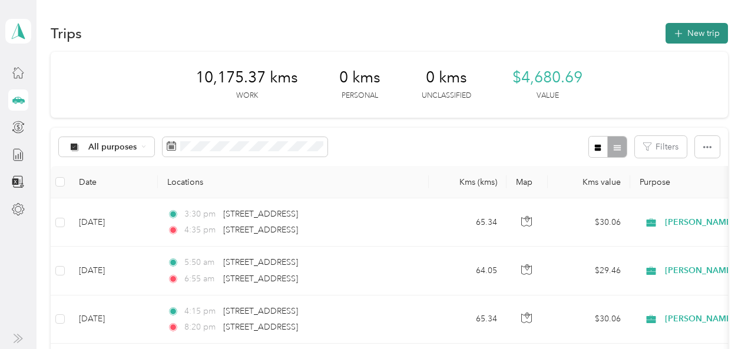
click at [702, 38] on button "New trip" at bounding box center [696, 33] width 62 height 21
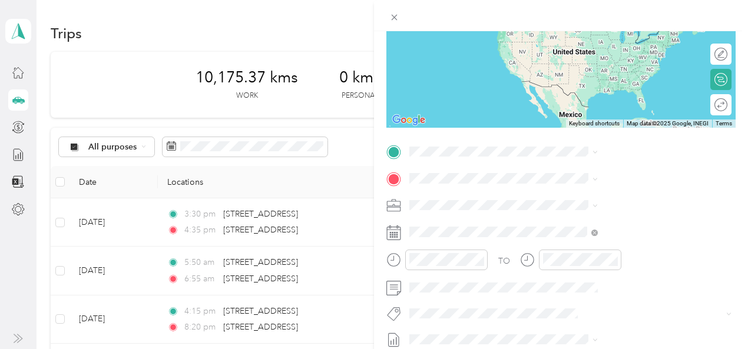
scroll to position [206, 0]
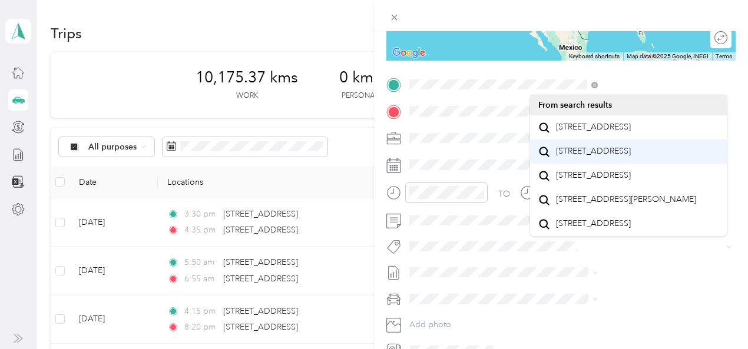
click at [568, 157] on span "[STREET_ADDRESS]" at bounding box center [593, 151] width 75 height 11
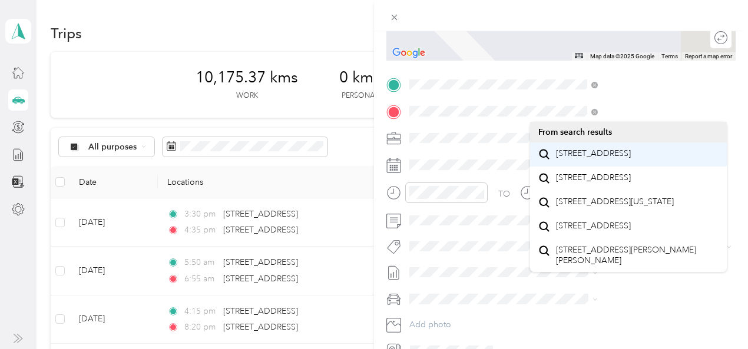
click at [576, 159] on span "[STREET_ADDRESS]" at bounding box center [593, 153] width 75 height 11
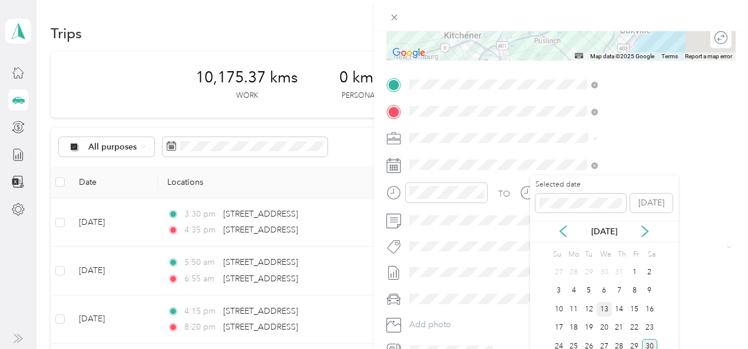
click at [604, 311] on div "13" at bounding box center [603, 309] width 15 height 15
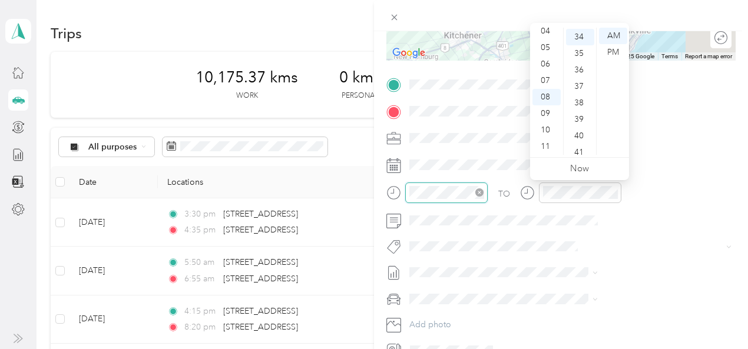
scroll to position [560, 0]
click at [542, 47] on div "05" at bounding box center [546, 47] width 28 height 16
click at [580, 103] on div "50" at bounding box center [580, 101] width 28 height 16
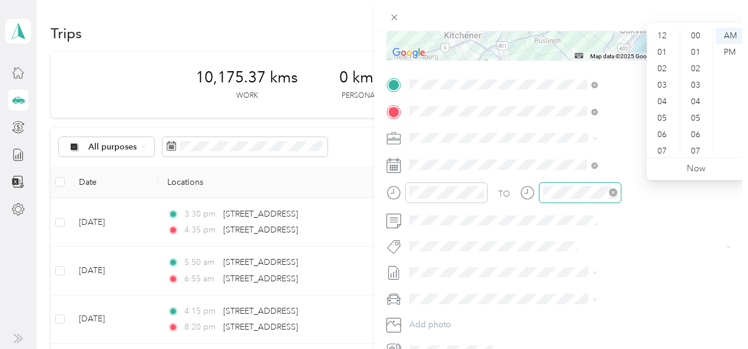
scroll to position [71, 0]
click at [661, 65] on div "06" at bounding box center [663, 64] width 28 height 16
click at [694, 92] on div "55" at bounding box center [696, 92] width 28 height 16
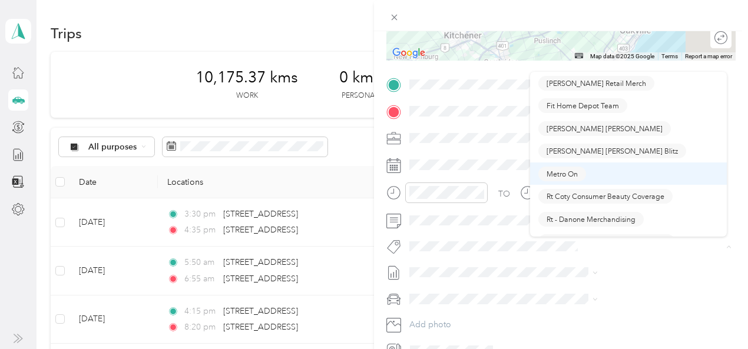
click at [562, 171] on span "Metro On" at bounding box center [561, 173] width 31 height 11
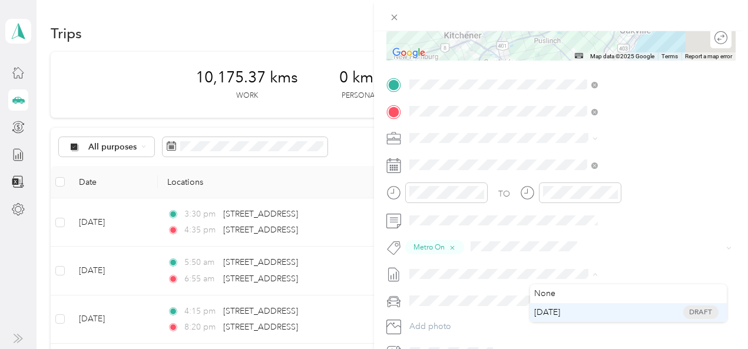
click at [555, 314] on span "[DATE]" at bounding box center [547, 312] width 26 height 12
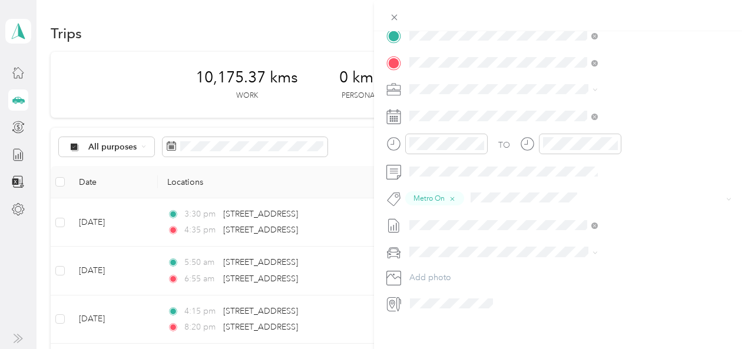
scroll to position [0, 0]
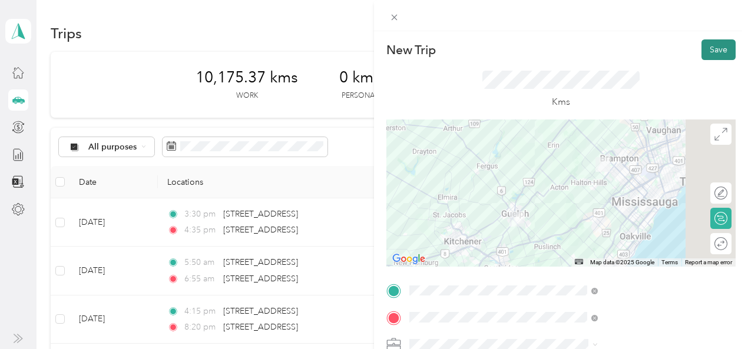
click at [701, 49] on button "Save" at bounding box center [718, 49] width 34 height 21
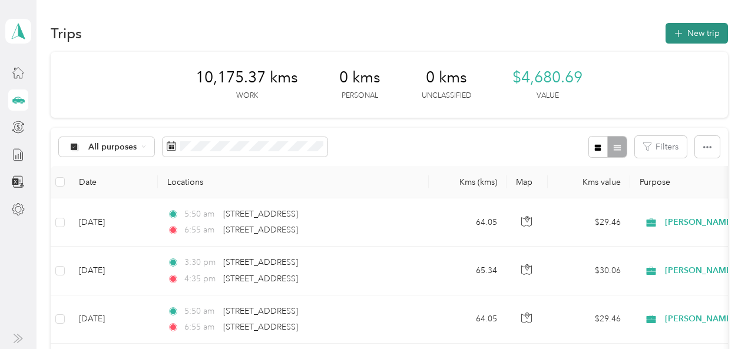
click at [695, 31] on button "New trip" at bounding box center [696, 33] width 62 height 21
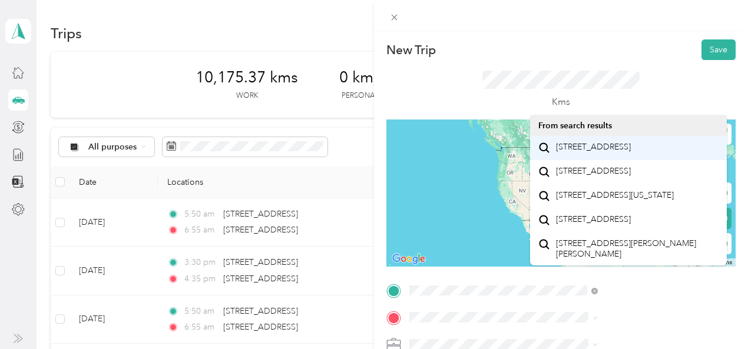
click at [592, 152] on span "[STREET_ADDRESS]" at bounding box center [593, 147] width 75 height 11
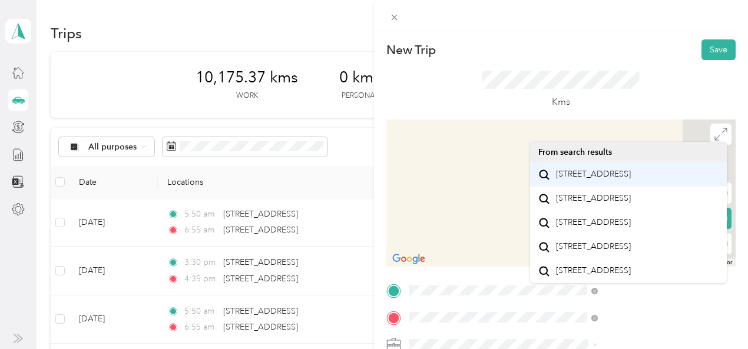
click at [585, 178] on span "[STREET_ADDRESS]" at bounding box center [593, 174] width 75 height 11
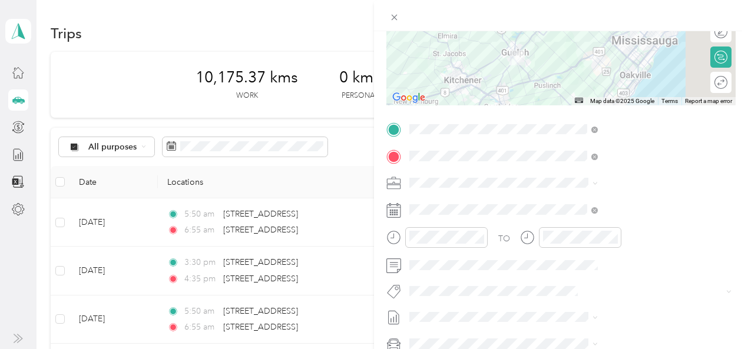
scroll to position [164, 0]
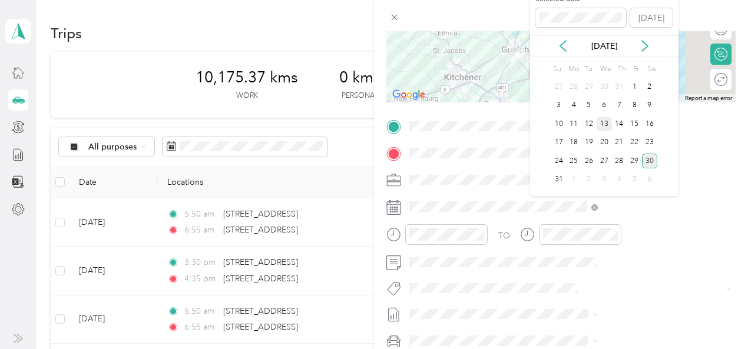
click at [602, 121] on div "13" at bounding box center [603, 124] width 15 height 15
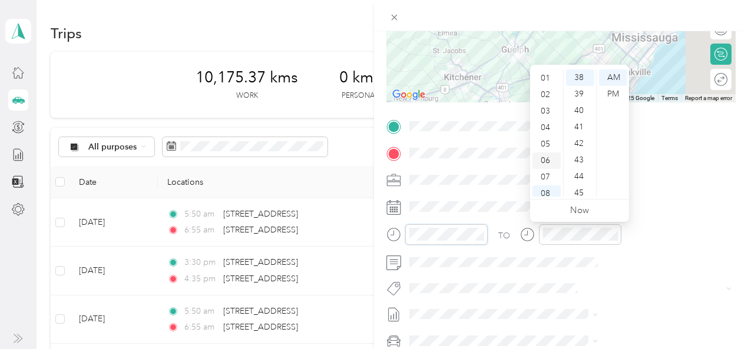
scroll to position [12, 0]
click at [547, 115] on div "03" at bounding box center [546, 115] width 28 height 16
click at [576, 120] on div "30" at bounding box center [580, 122] width 28 height 16
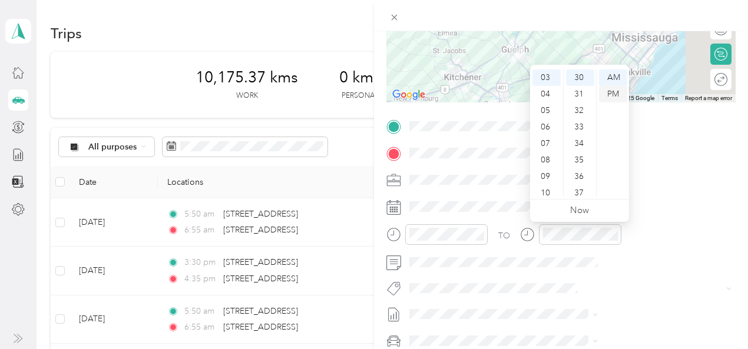
click at [617, 95] on div "PM" at bounding box center [613, 94] width 28 height 16
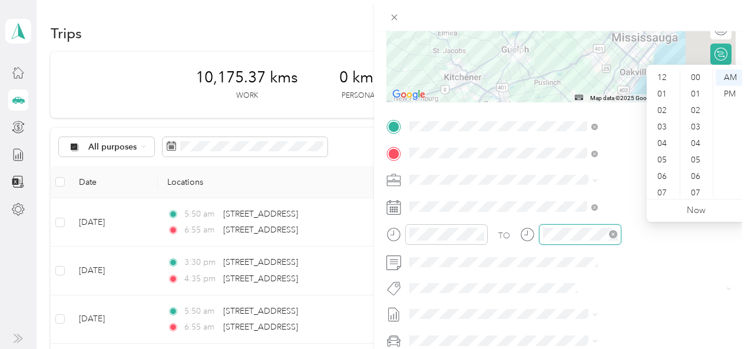
scroll to position [71, 0]
click at [657, 71] on div "04" at bounding box center [663, 73] width 28 height 16
click at [695, 162] on div "35" at bounding box center [696, 166] width 28 height 16
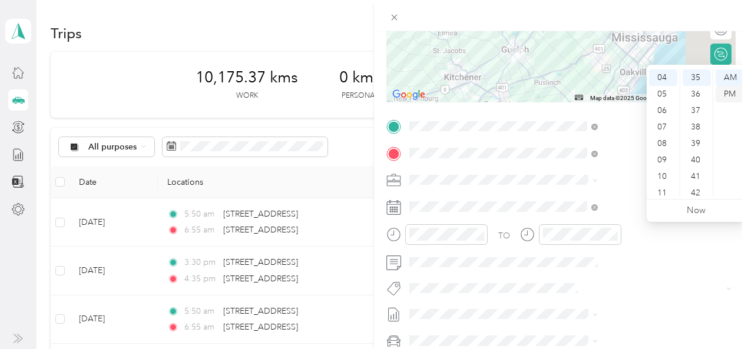
click at [727, 91] on div "PM" at bounding box center [729, 94] width 28 height 16
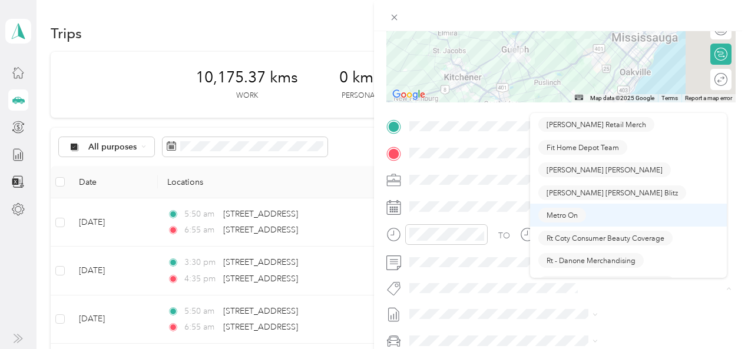
click at [552, 211] on span "Metro On" at bounding box center [561, 215] width 31 height 11
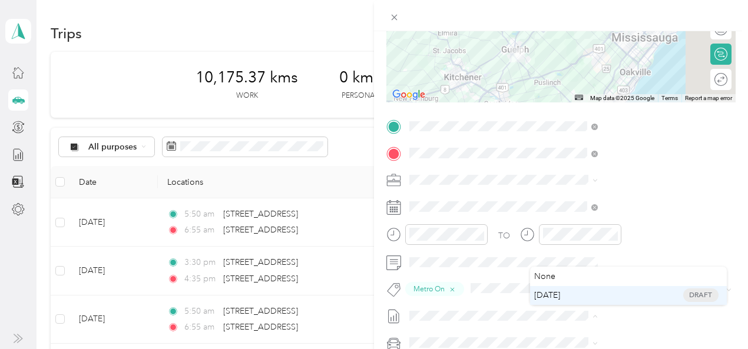
click at [553, 296] on span "[DATE]" at bounding box center [547, 295] width 26 height 12
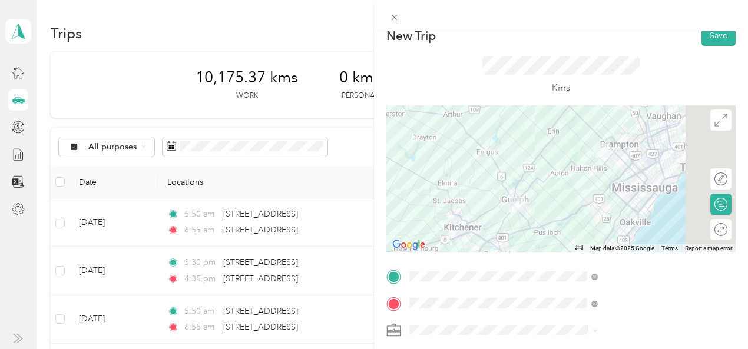
scroll to position [0, 0]
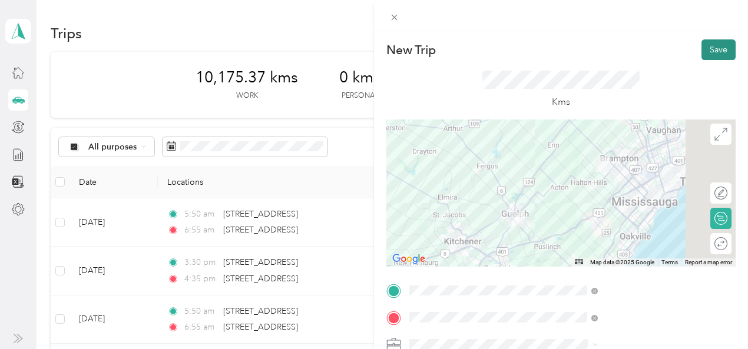
click at [710, 41] on button "Save" at bounding box center [718, 49] width 34 height 21
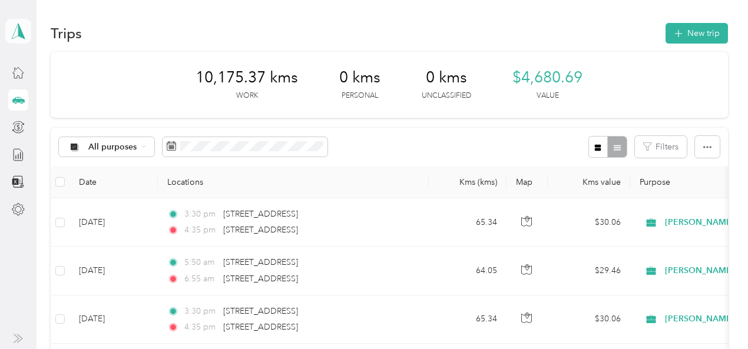
click at [13, 31] on icon at bounding box center [18, 31] width 18 height 16
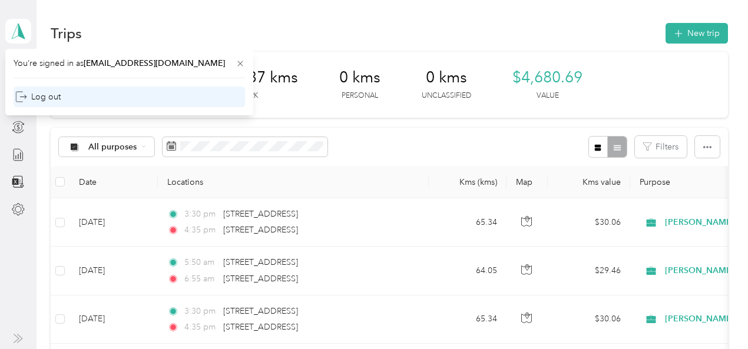
click at [34, 92] on div "Log out" at bounding box center [37, 97] width 45 height 12
